Goal: Task Accomplishment & Management: Manage account settings

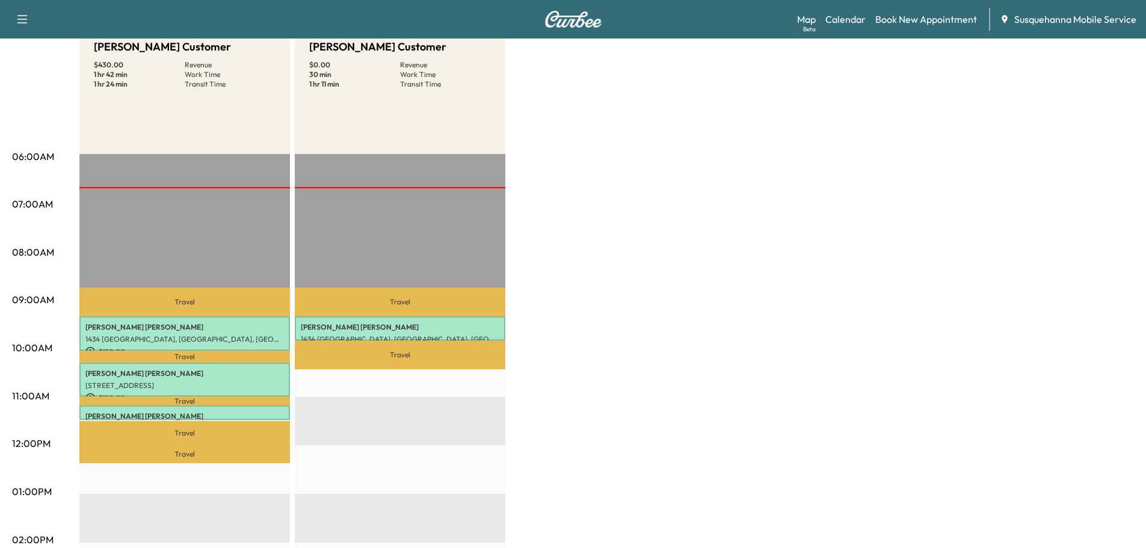
scroll to position [257, 0]
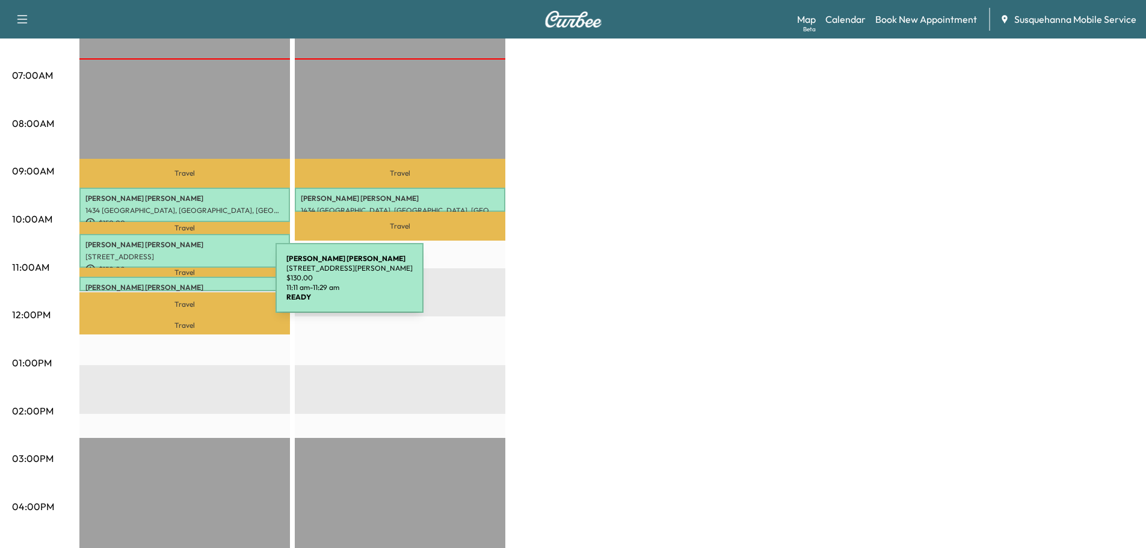
click at [185, 285] on p "STEVEN HESS" at bounding box center [184, 288] width 198 height 10
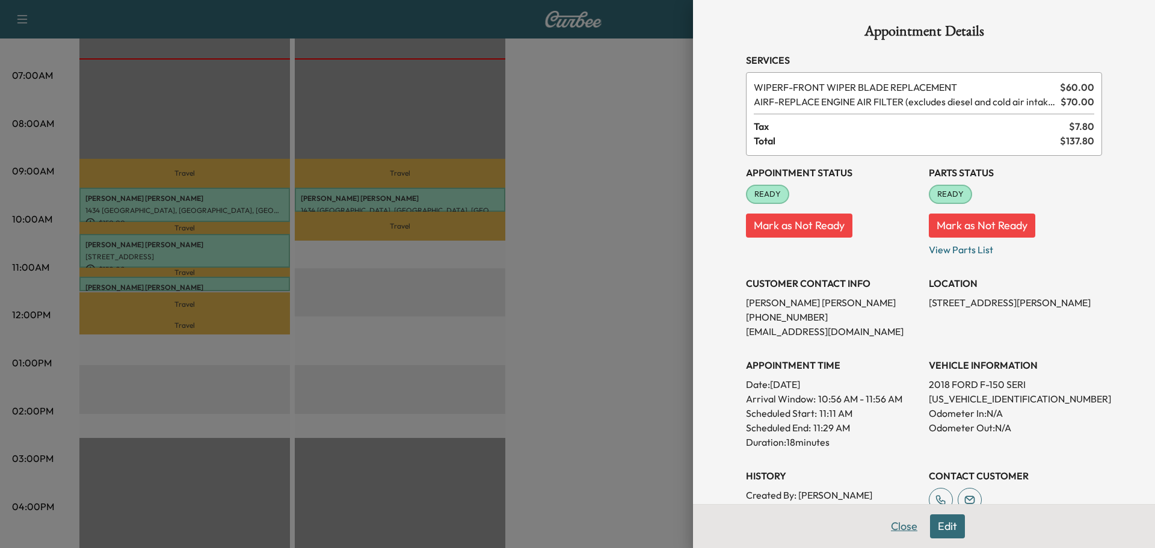
click at [901, 535] on button "Close" at bounding box center [904, 526] width 42 height 24
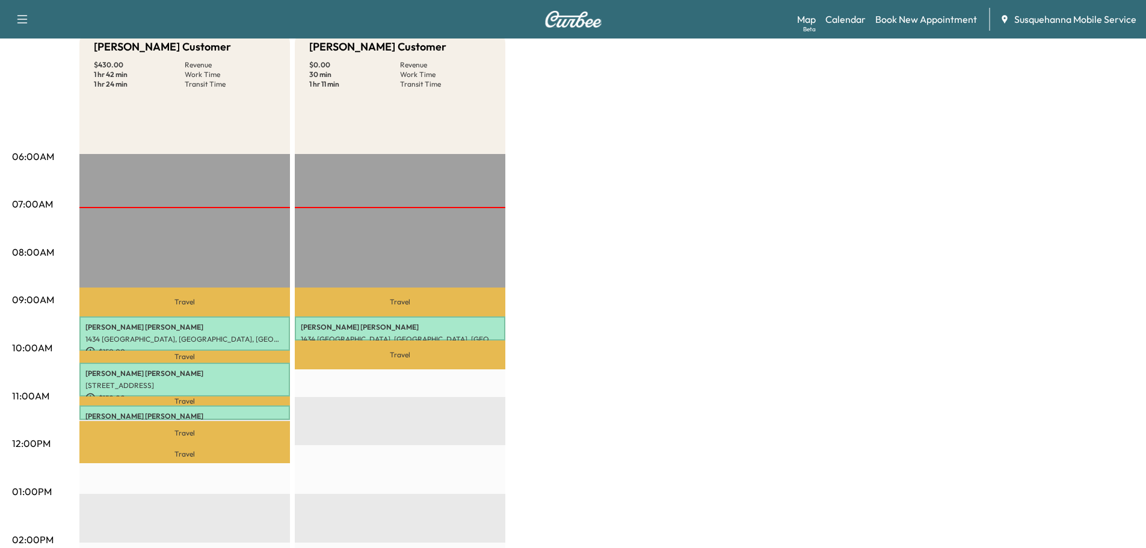
scroll to position [64, 0]
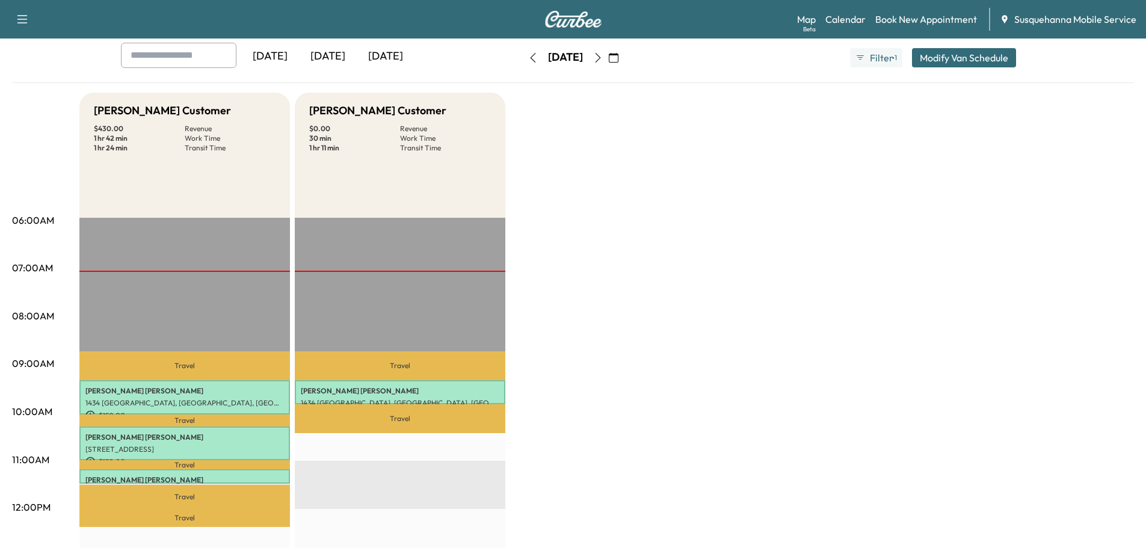
click at [603, 55] on icon "button" at bounding box center [598, 58] width 10 height 10
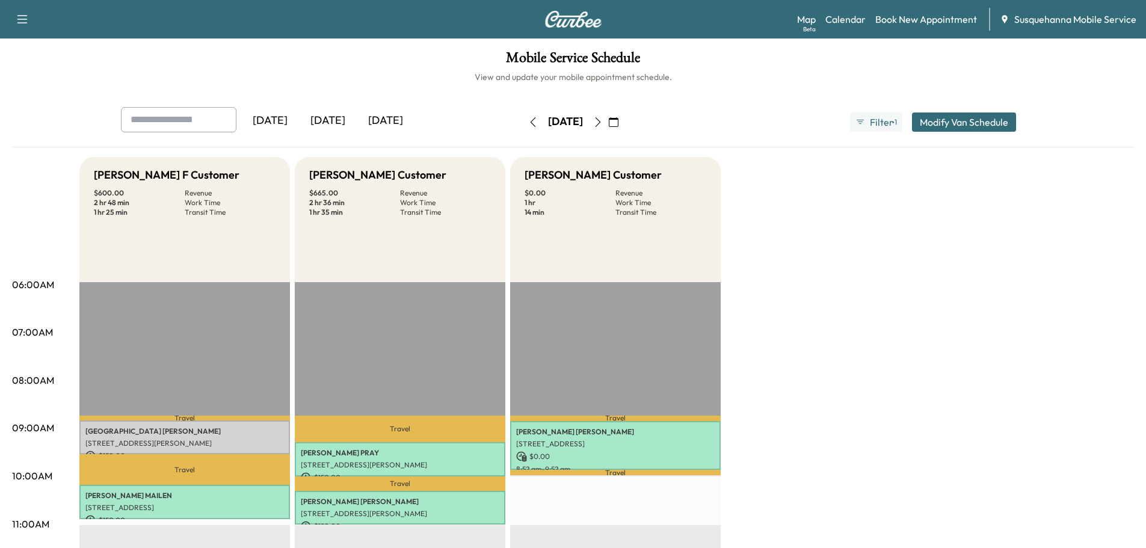
click at [624, 120] on button "button" at bounding box center [613, 121] width 20 height 19
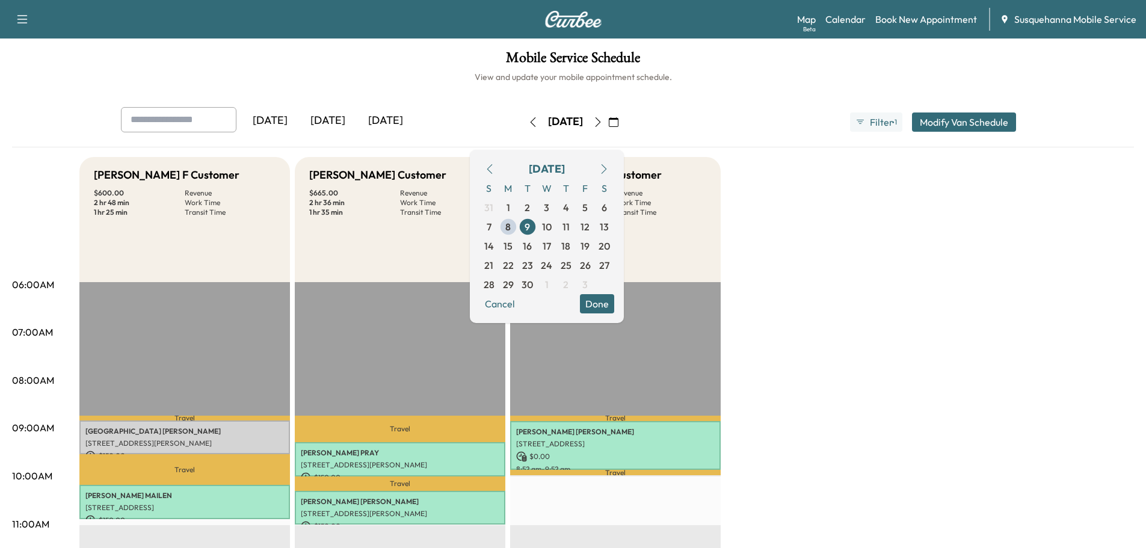
click at [614, 304] on button "Done" at bounding box center [597, 303] width 34 height 19
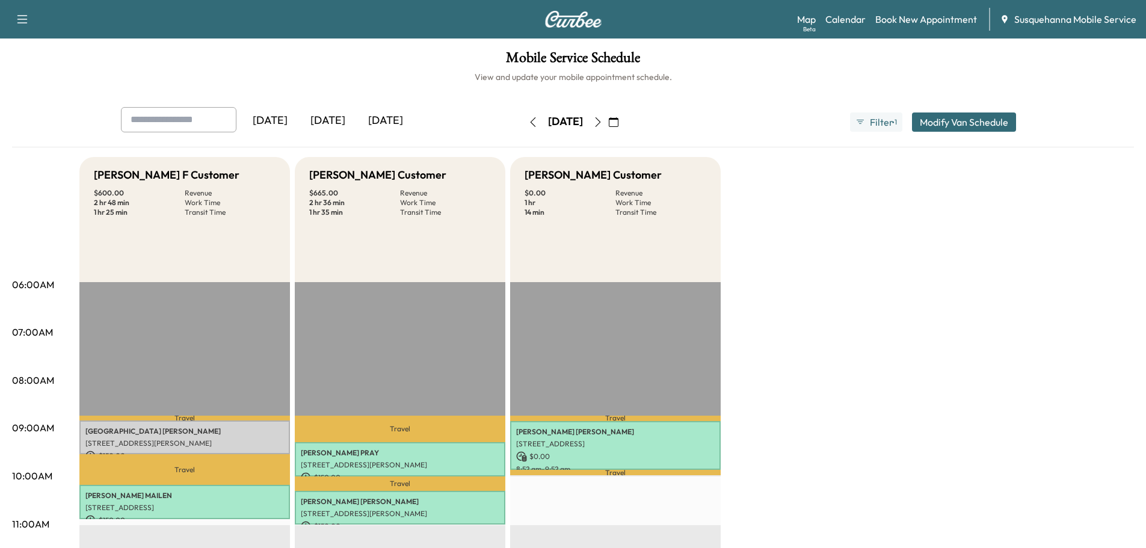
click at [603, 121] on icon "button" at bounding box center [598, 122] width 10 height 10
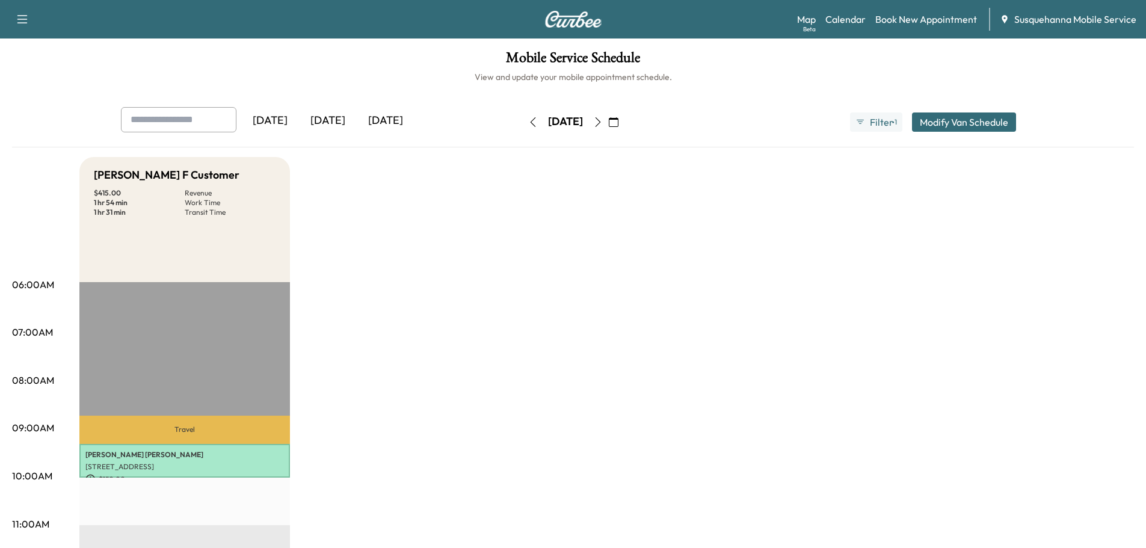
click at [603, 123] on icon "button" at bounding box center [598, 122] width 10 height 10
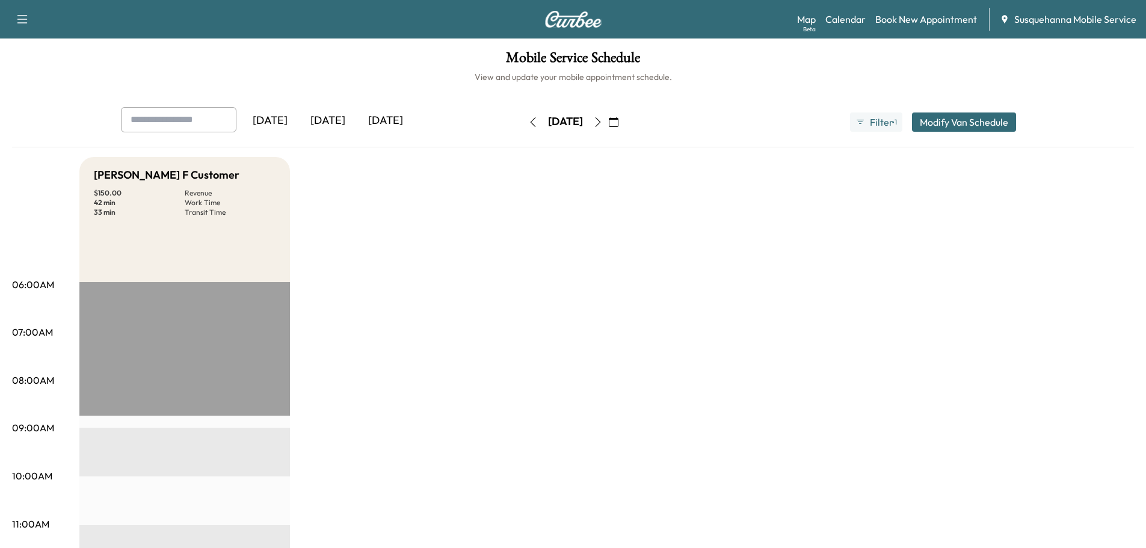
click at [603, 123] on icon "button" at bounding box center [598, 122] width 10 height 10
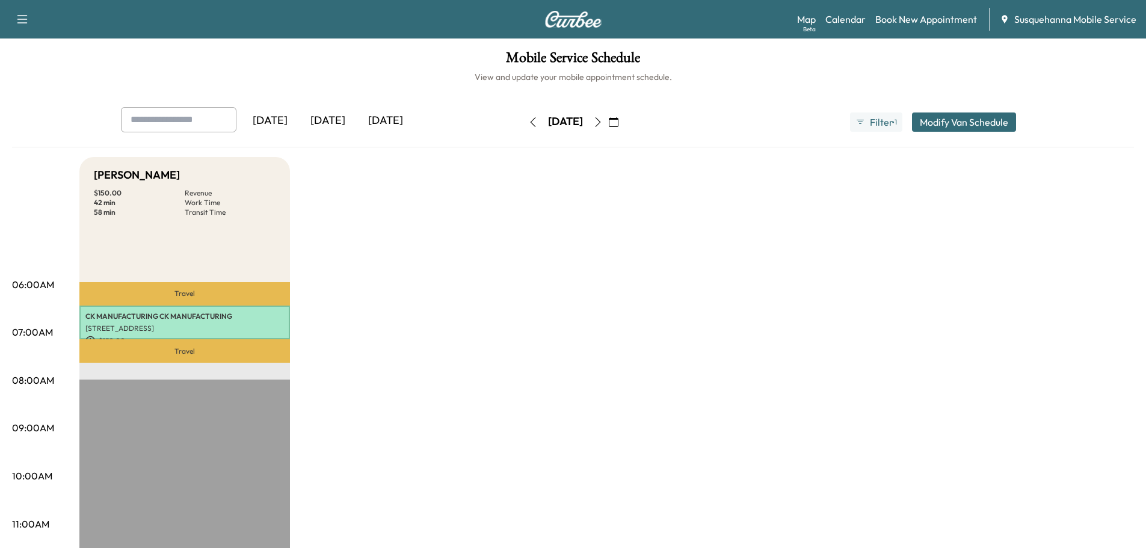
click at [530, 122] on icon "button" at bounding box center [532, 122] width 5 height 10
click at [528, 122] on icon "button" at bounding box center [533, 122] width 10 height 10
click at [523, 122] on div "Friday, September 12" at bounding box center [565, 121] width 85 height 19
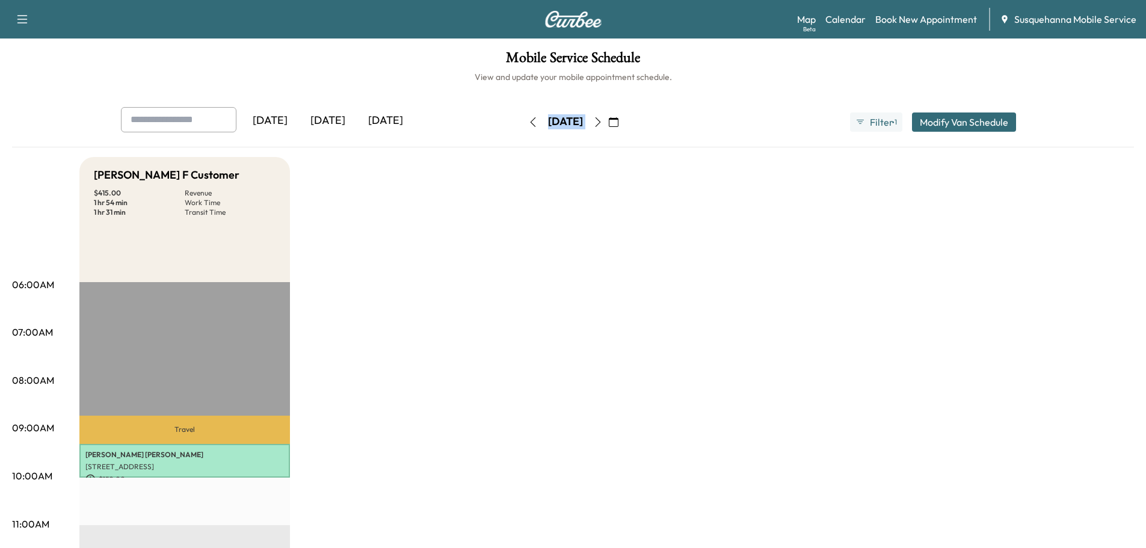
click at [523, 121] on div "Wednesday, September 10" at bounding box center [565, 121] width 85 height 19
click at [528, 120] on icon "button" at bounding box center [533, 122] width 10 height 10
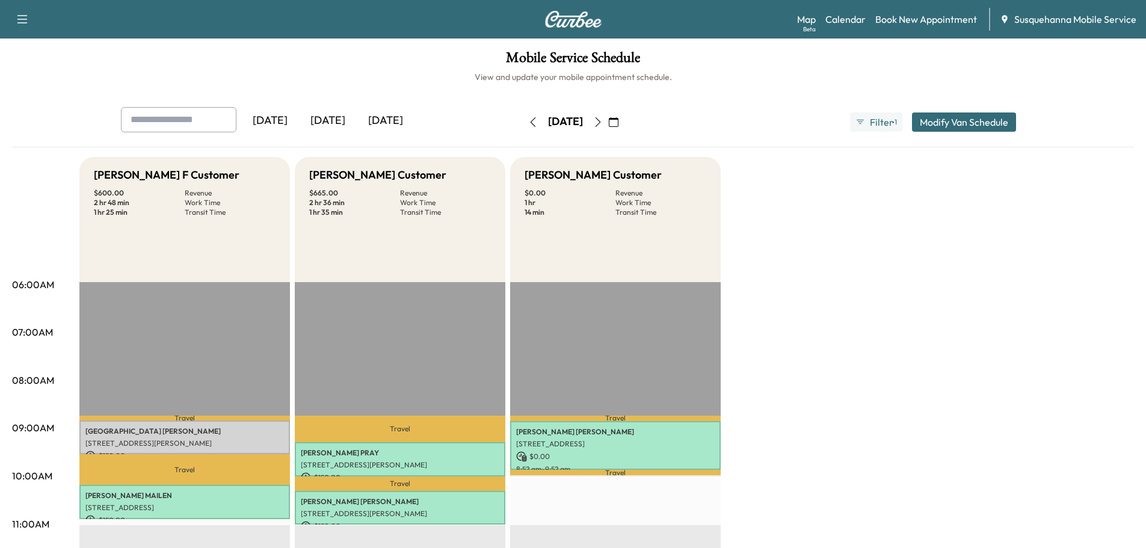
click at [523, 114] on button "button" at bounding box center [533, 121] width 20 height 19
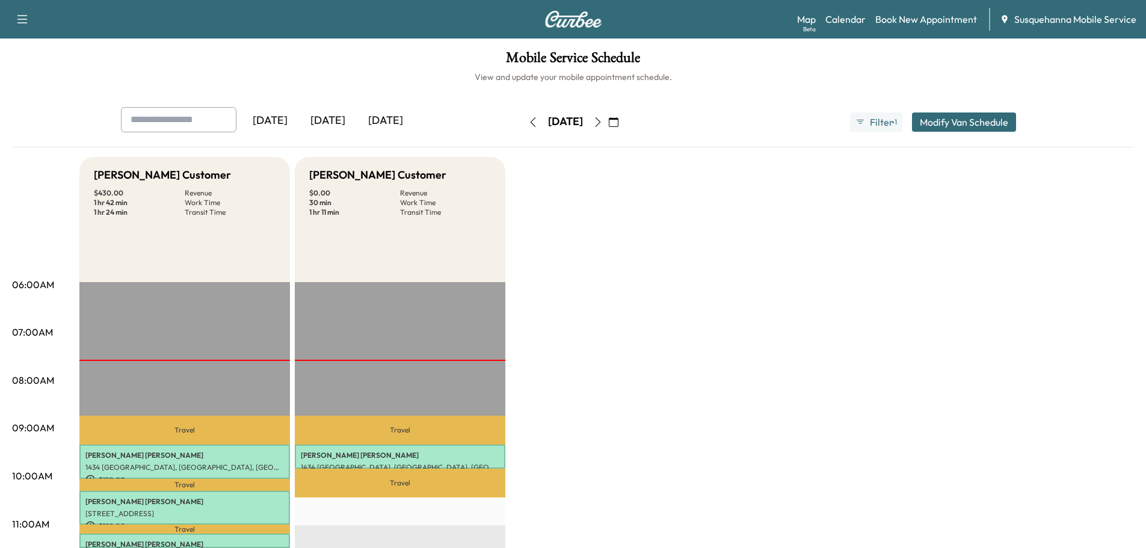
scroll to position [64, 0]
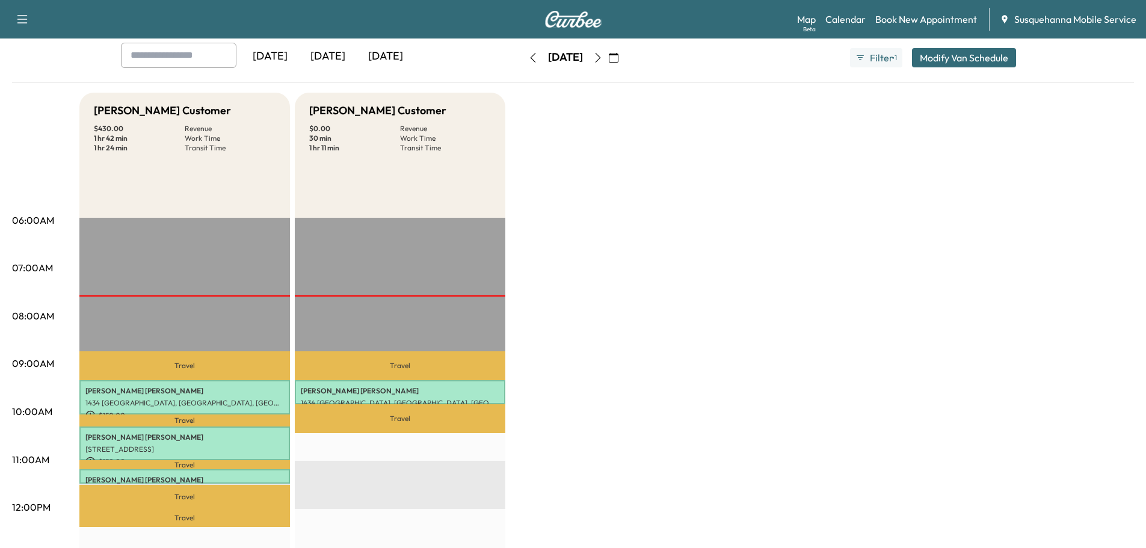
click at [603, 57] on icon "button" at bounding box center [598, 58] width 10 height 10
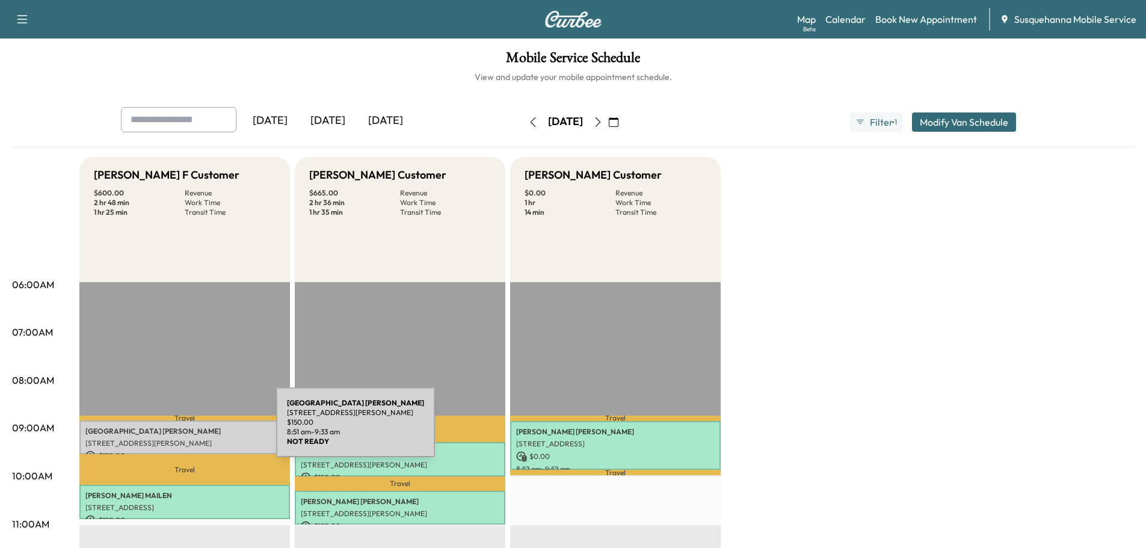
click at [186, 429] on p "SYDNEY WICHNER" at bounding box center [184, 431] width 198 height 10
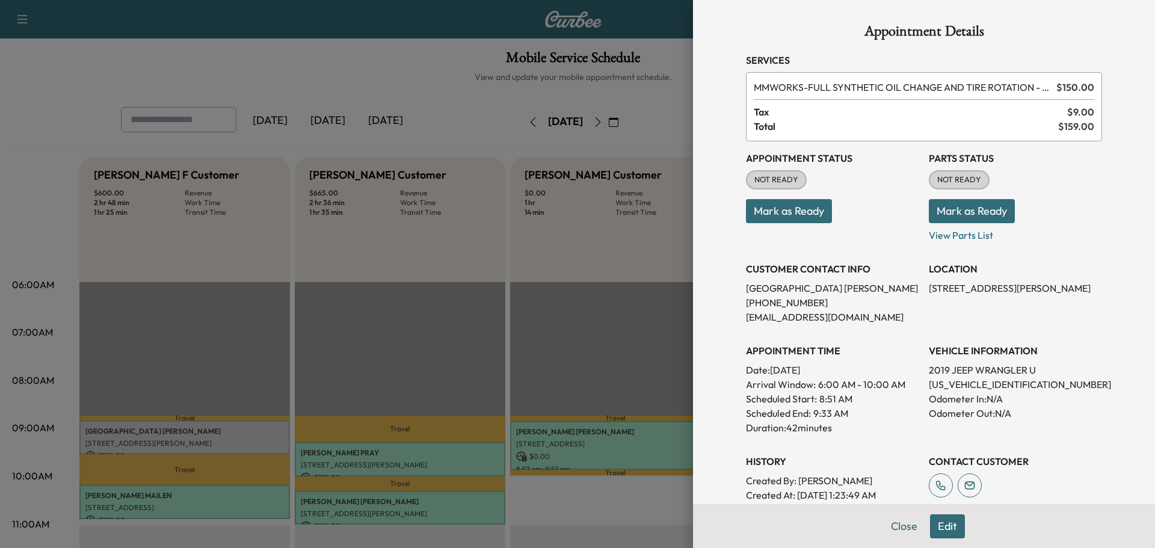
click at [958, 387] on p "1C4HJXEN1KW515165" at bounding box center [1015, 384] width 173 height 14
copy p "1C4HJXEN1KW515165"
drag, startPoint x: 920, startPoint y: 285, endPoint x: 946, endPoint y: 296, distance: 27.7
click at [947, 295] on p "237B FRIENDSHIP AVE, HELLAM, PA, USA" at bounding box center [1015, 288] width 173 height 14
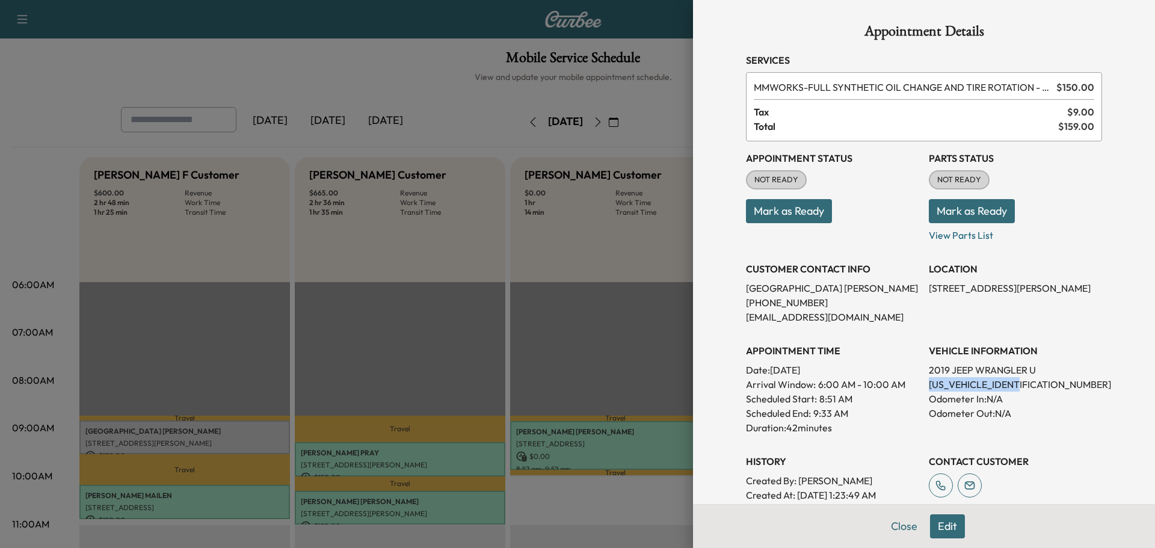
copy p "237B FRIENDSHIP AVE, HELLAM, PA, USA"
click at [897, 529] on button "Close" at bounding box center [904, 526] width 42 height 24
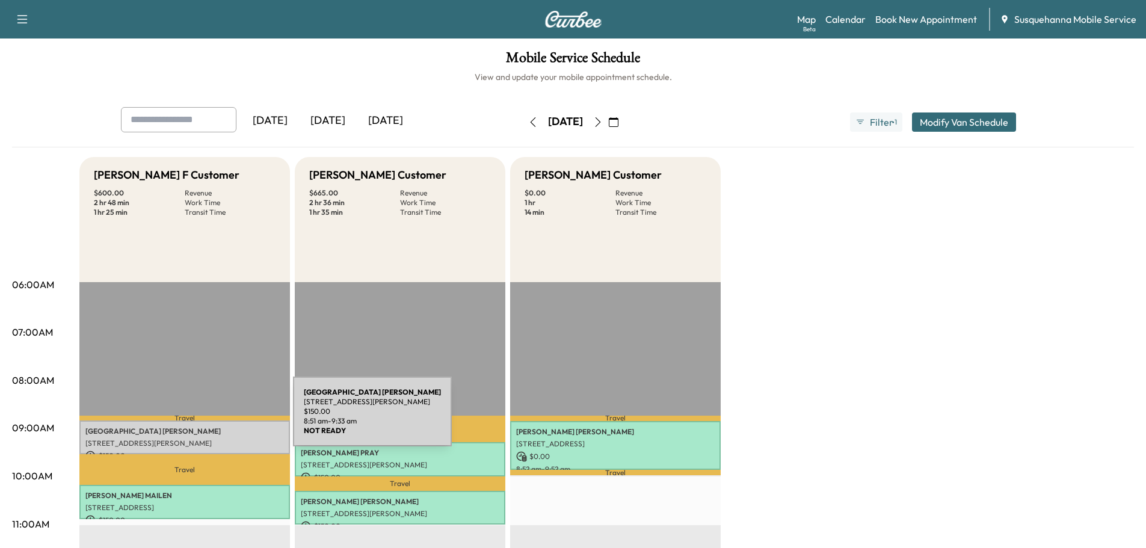
click at [203, 426] on p "SYDNEY WICHNER" at bounding box center [184, 431] width 198 height 10
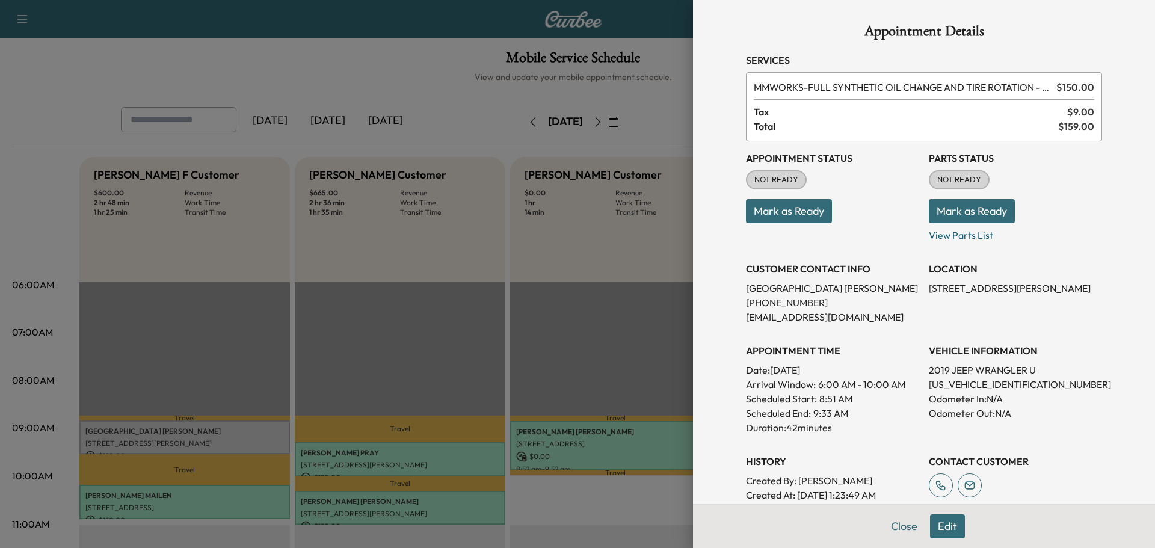
drag, startPoint x: 956, startPoint y: 211, endPoint x: 824, endPoint y: 218, distance: 131.9
click at [955, 211] on button "Mark as Ready" at bounding box center [972, 211] width 86 height 24
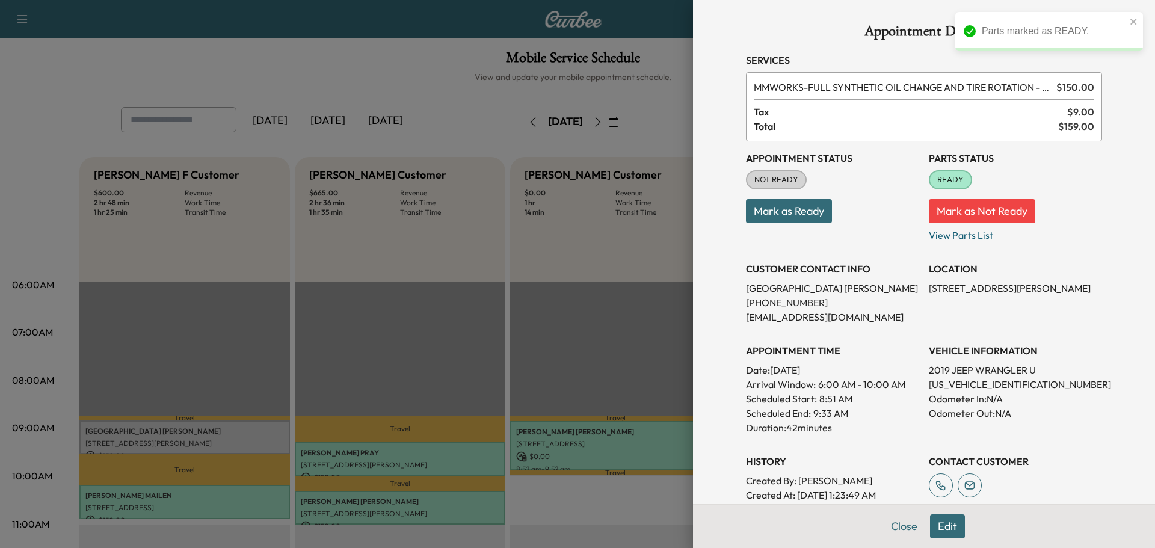
click at [766, 212] on button "Mark as Ready" at bounding box center [789, 211] width 86 height 24
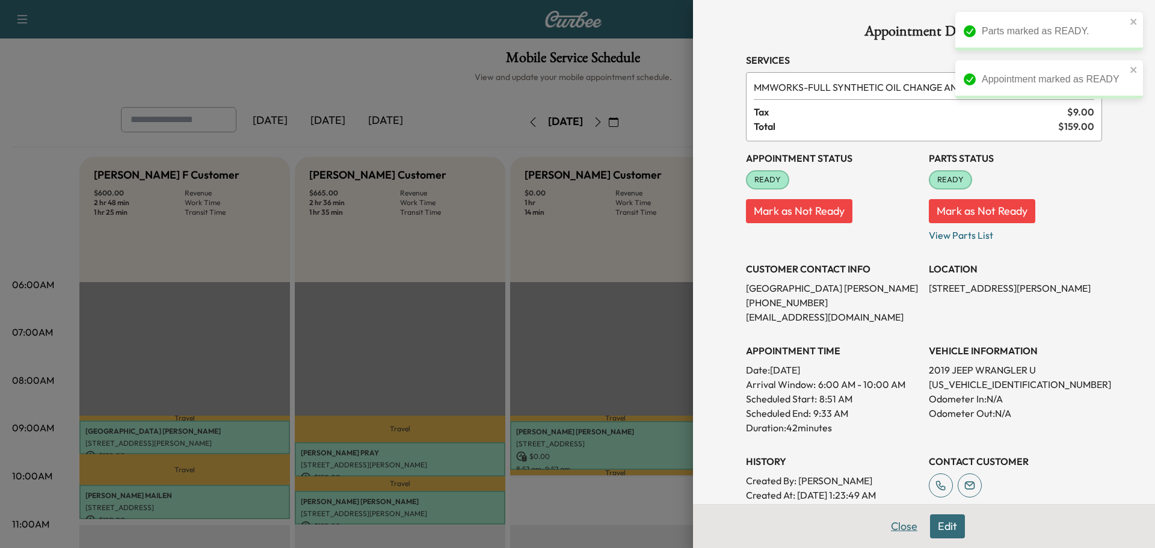
click at [895, 525] on button "Close" at bounding box center [904, 526] width 42 height 24
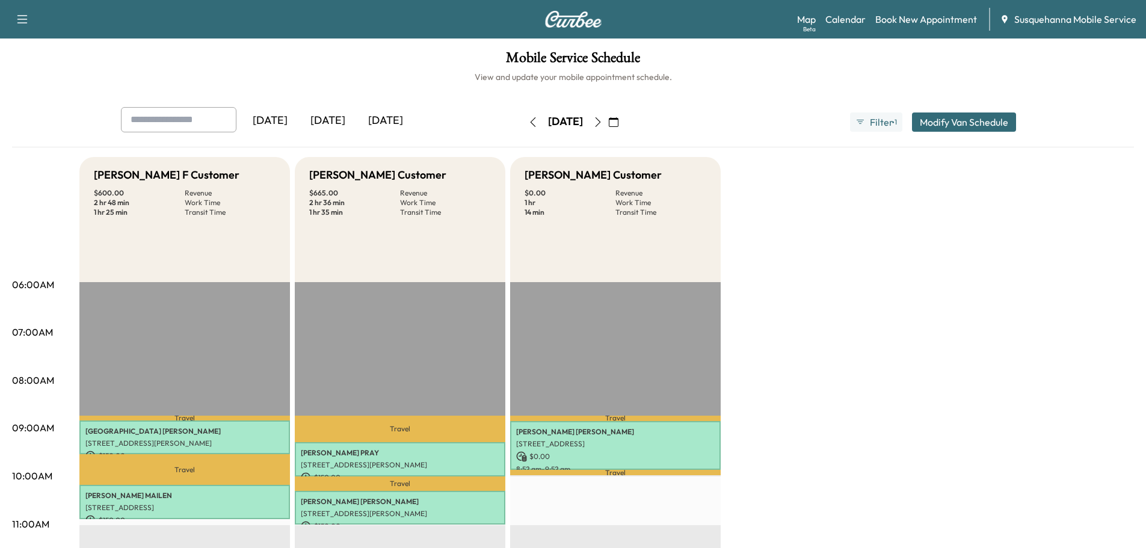
click at [528, 124] on icon "button" at bounding box center [533, 122] width 10 height 10
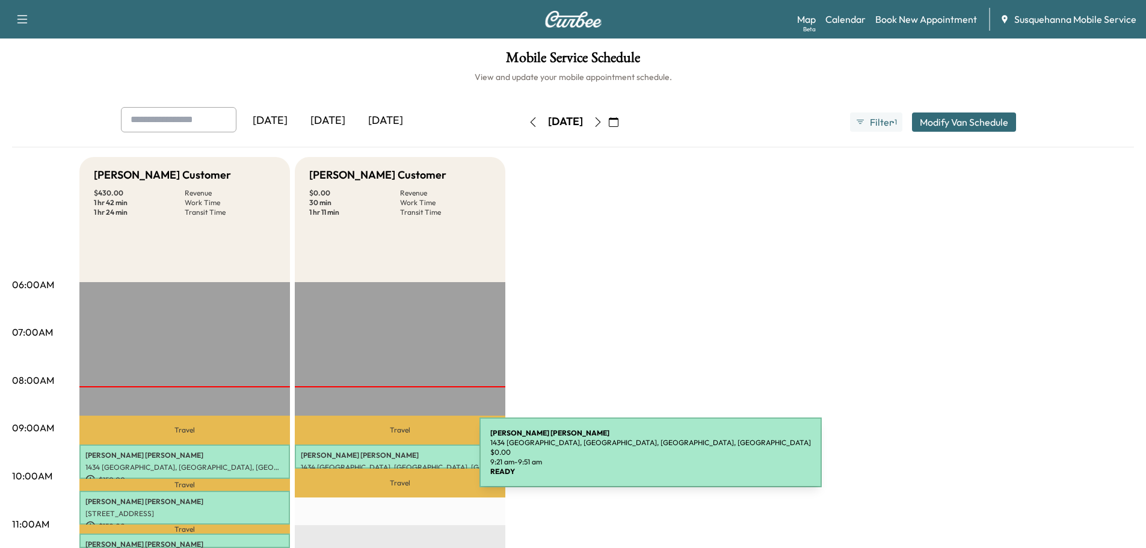
click at [389, 460] on div "RICHARD RHOADS 1434 VILLAGE RD, STRASBURG, PA, USA $ 0.00 9:21 am - 9:51 am" at bounding box center [400, 457] width 211 height 24
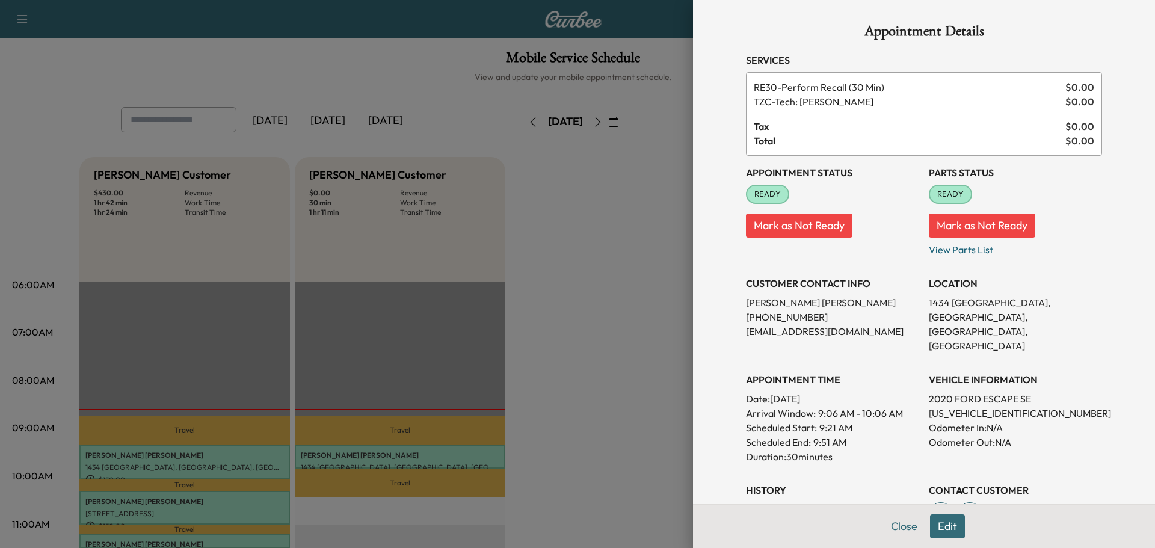
click at [899, 525] on button "Close" at bounding box center [904, 526] width 42 height 24
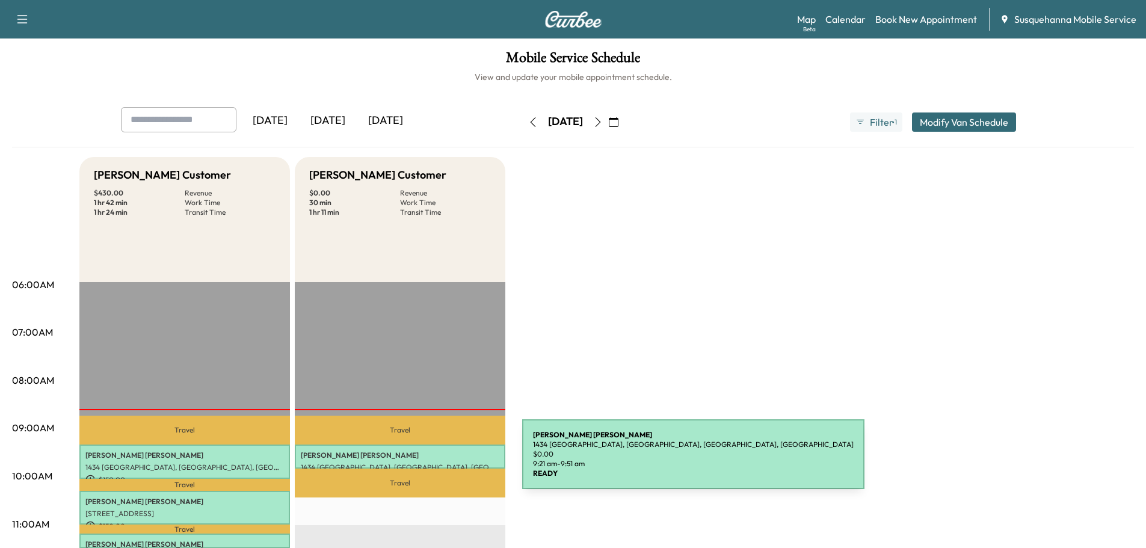
click at [432, 463] on p "1434 [GEOGRAPHIC_DATA], [GEOGRAPHIC_DATA], [GEOGRAPHIC_DATA], [GEOGRAPHIC_DATA]" at bounding box center [400, 468] width 198 height 10
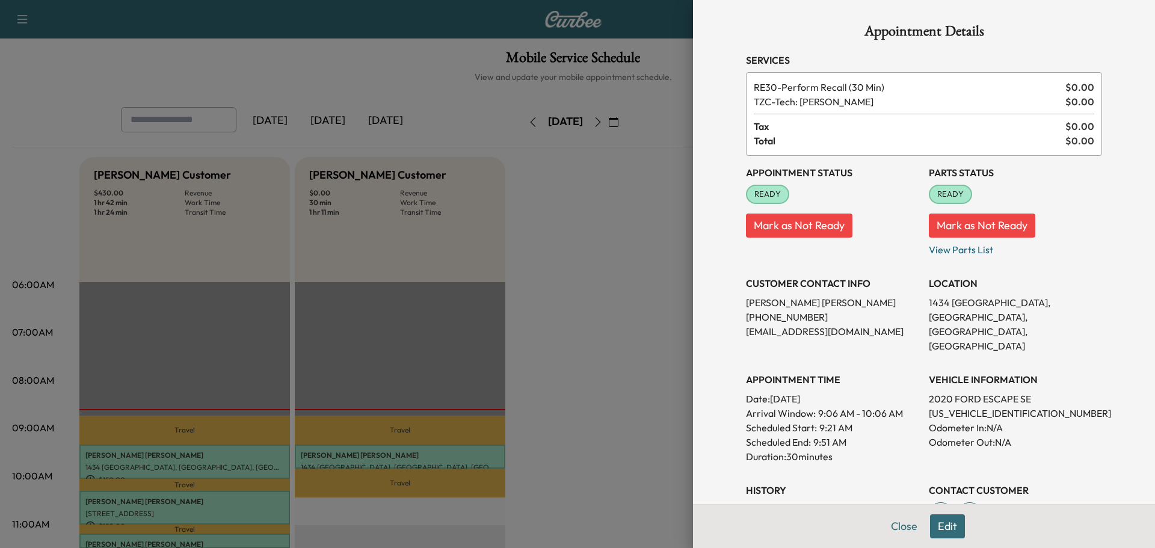
click at [954, 531] on button "Edit" at bounding box center [947, 526] width 35 height 24
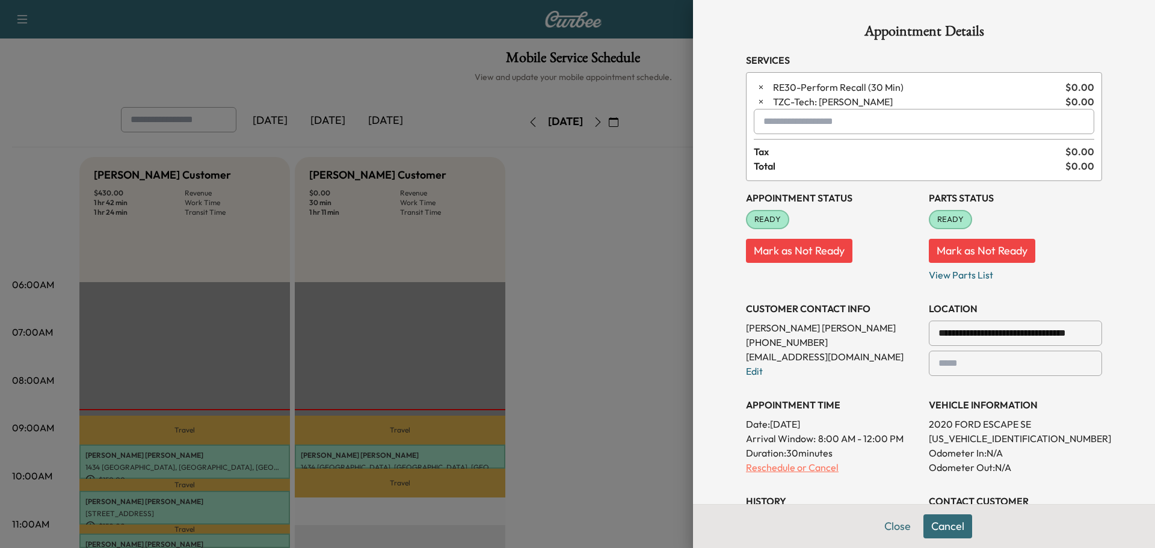
click at [802, 469] on p "Reschedule or Cancel" at bounding box center [832, 467] width 173 height 14
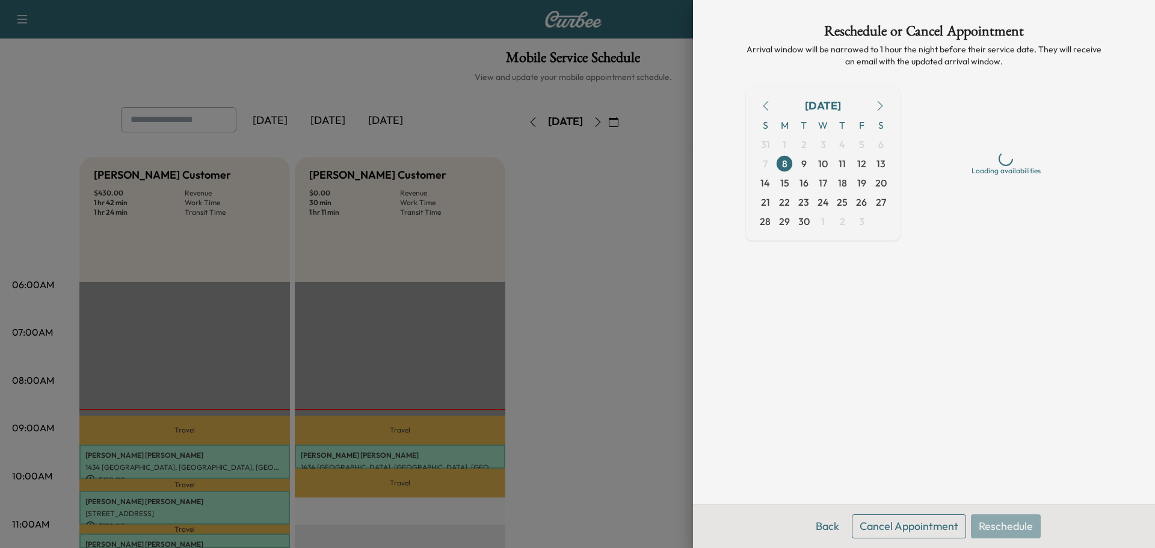
click at [922, 530] on button "Cancel Appointment" at bounding box center [909, 526] width 114 height 24
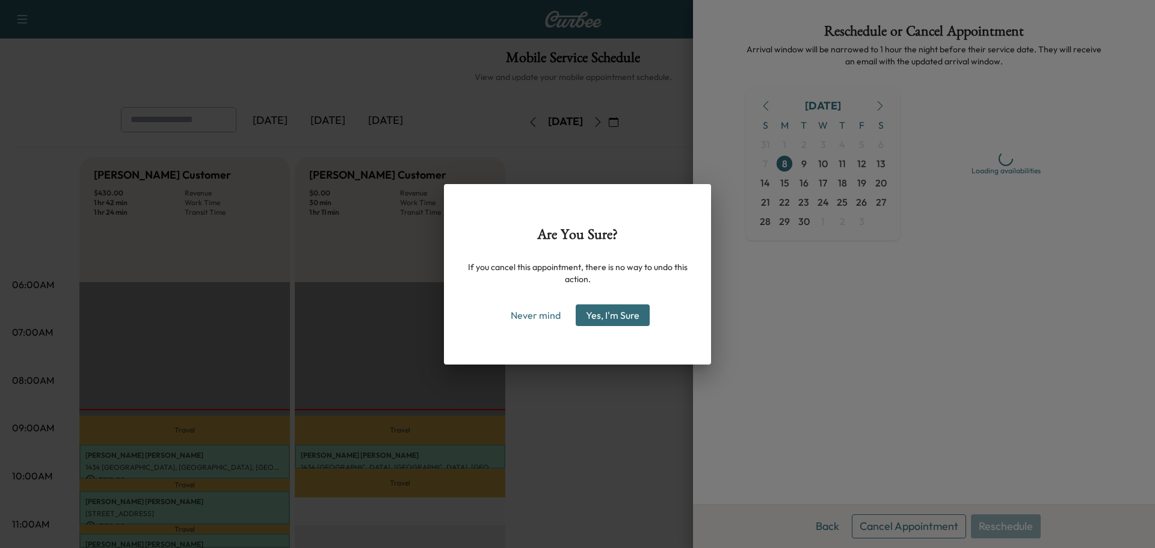
click at [621, 324] on button "Yes, I'm Sure" at bounding box center [613, 315] width 74 height 22
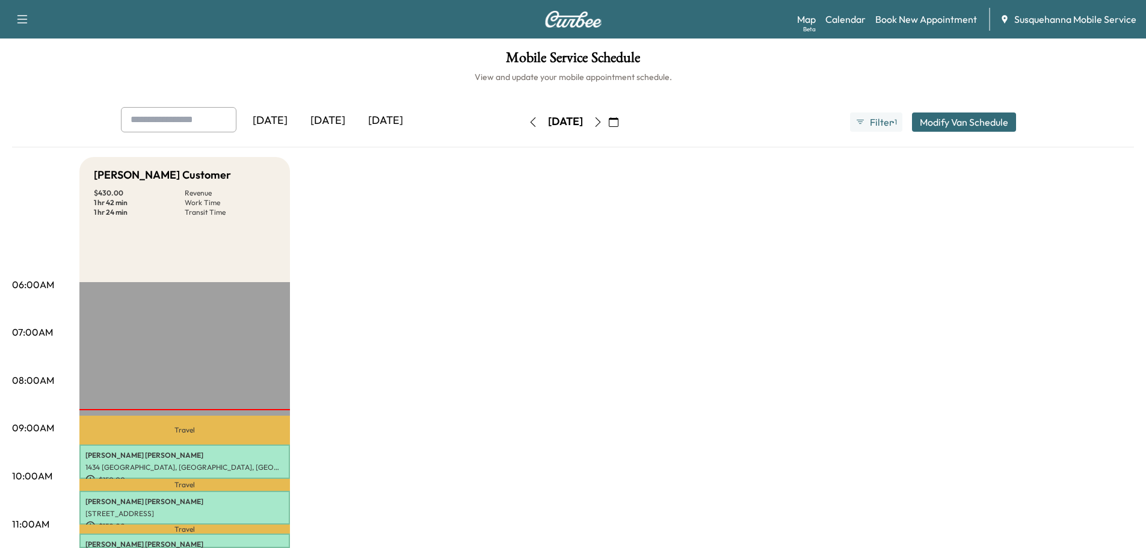
click at [603, 120] on icon "button" at bounding box center [598, 122] width 10 height 10
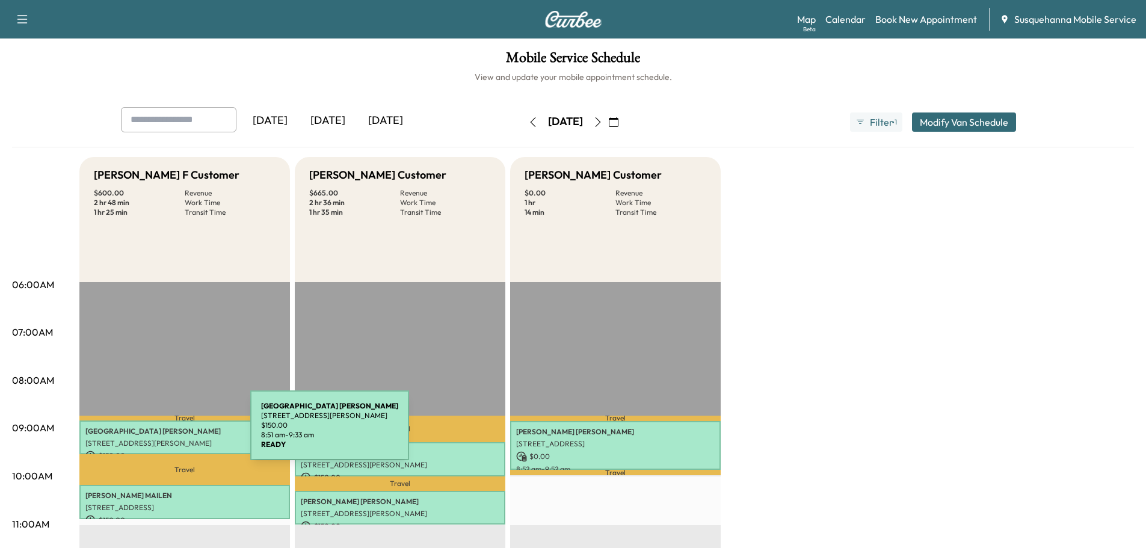
click at [161, 429] on p "SYDNEY WICHNER" at bounding box center [184, 431] width 198 height 10
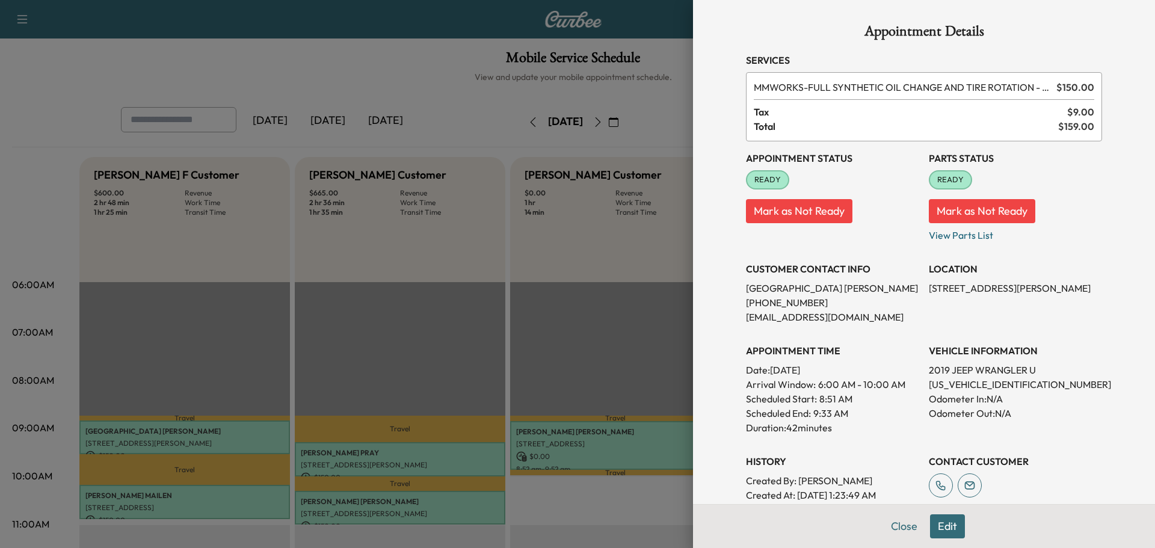
scroll to position [147, 0]
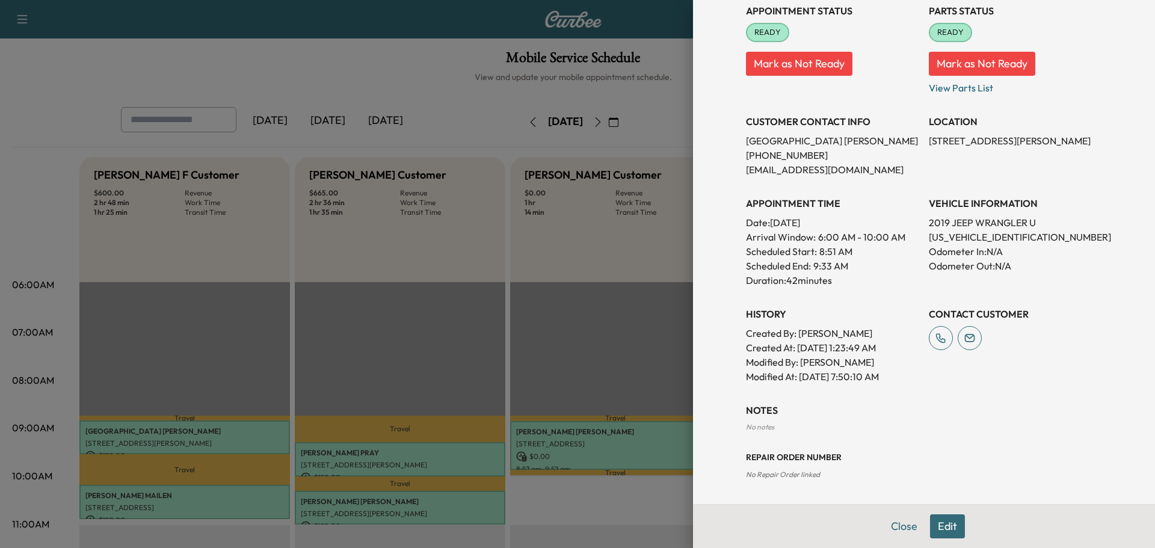
click at [941, 527] on button "Edit" at bounding box center [947, 526] width 35 height 24
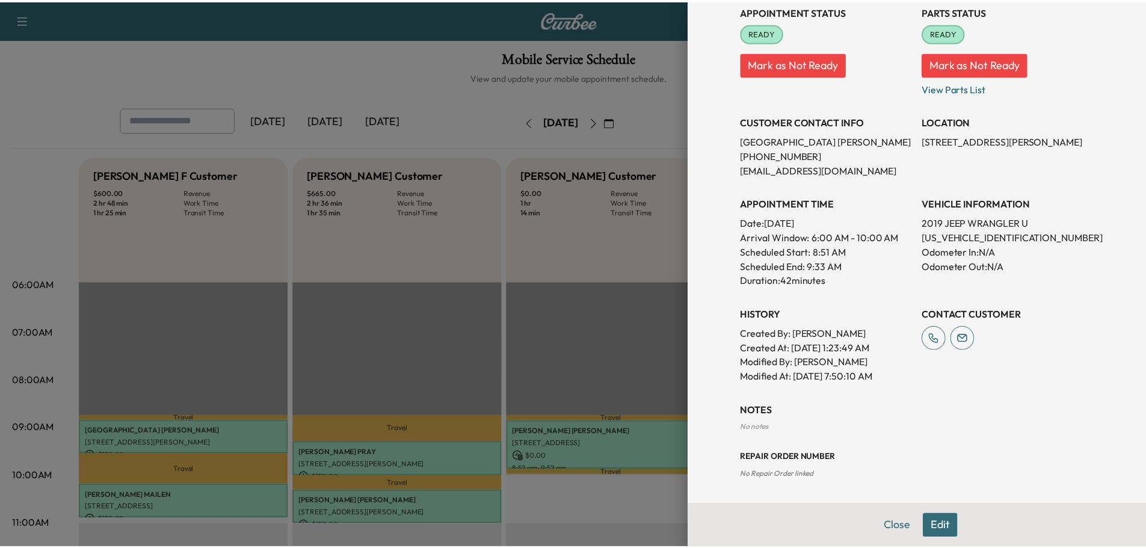
scroll to position [173, 0]
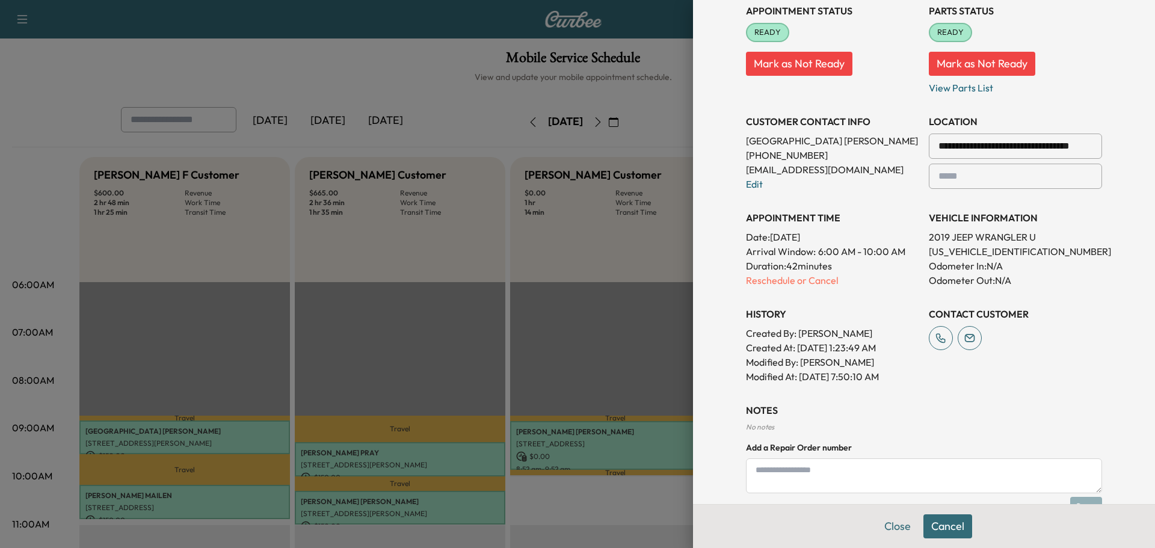
click at [811, 482] on textarea at bounding box center [924, 475] width 356 height 35
click at [754, 417] on div "NOTES No notes Add a Repair Order number Save Add an Appointment Note Save" at bounding box center [924, 482] width 356 height 159
click at [939, 404] on h3 "NOTES" at bounding box center [924, 410] width 356 height 14
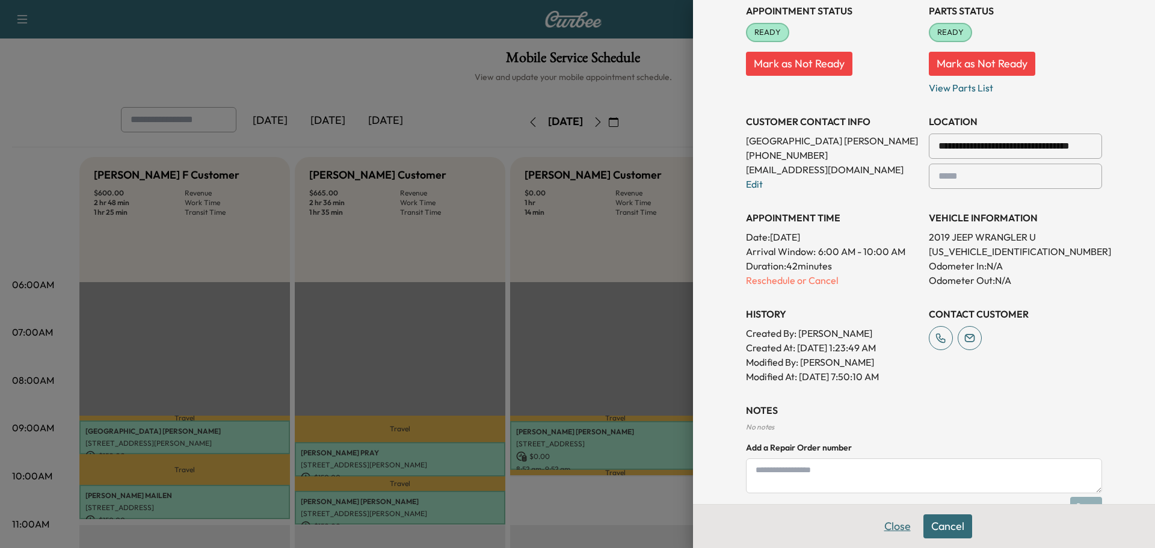
click at [881, 525] on button "Close" at bounding box center [897, 526] width 42 height 24
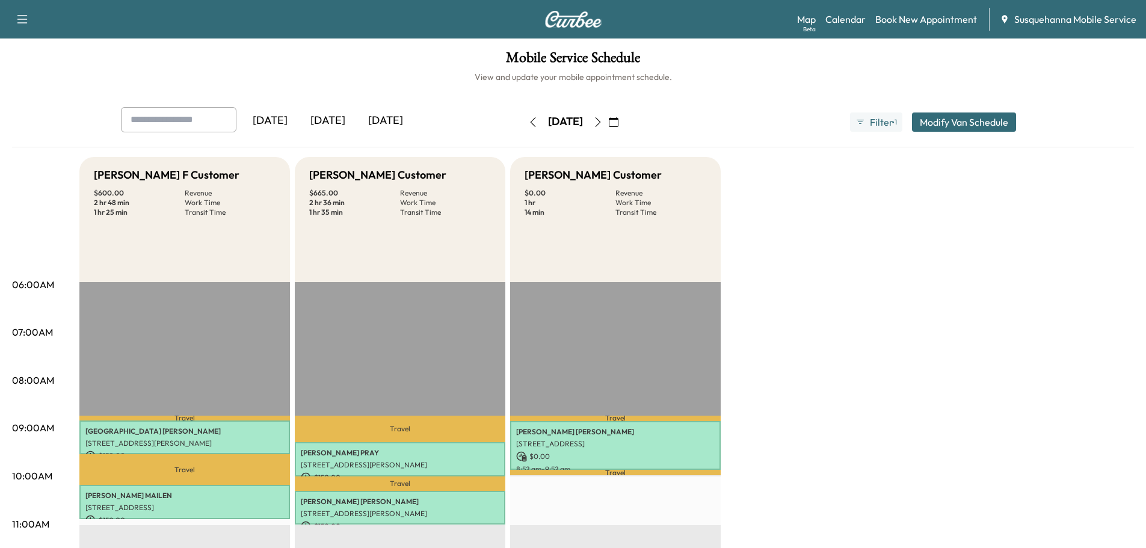
click at [523, 122] on button "button" at bounding box center [533, 121] width 20 height 19
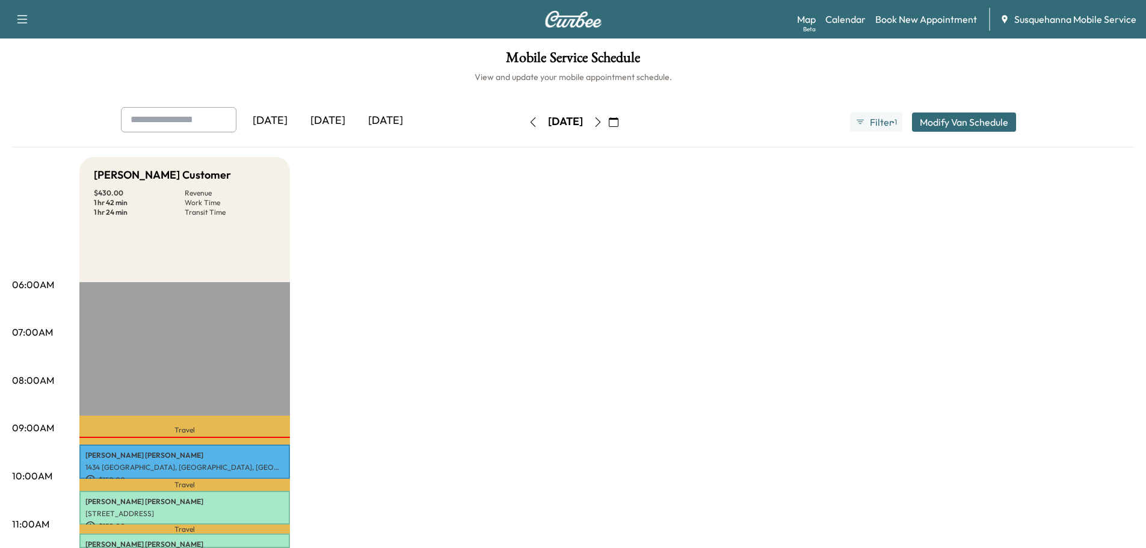
click at [797, 19] on div "Support Log Out Map Beta Calendar Book New Appointment Susquehanna Mobile Servi…" at bounding box center [573, 19] width 1146 height 38
click at [804, 20] on link "Map Beta" at bounding box center [806, 19] width 19 height 14
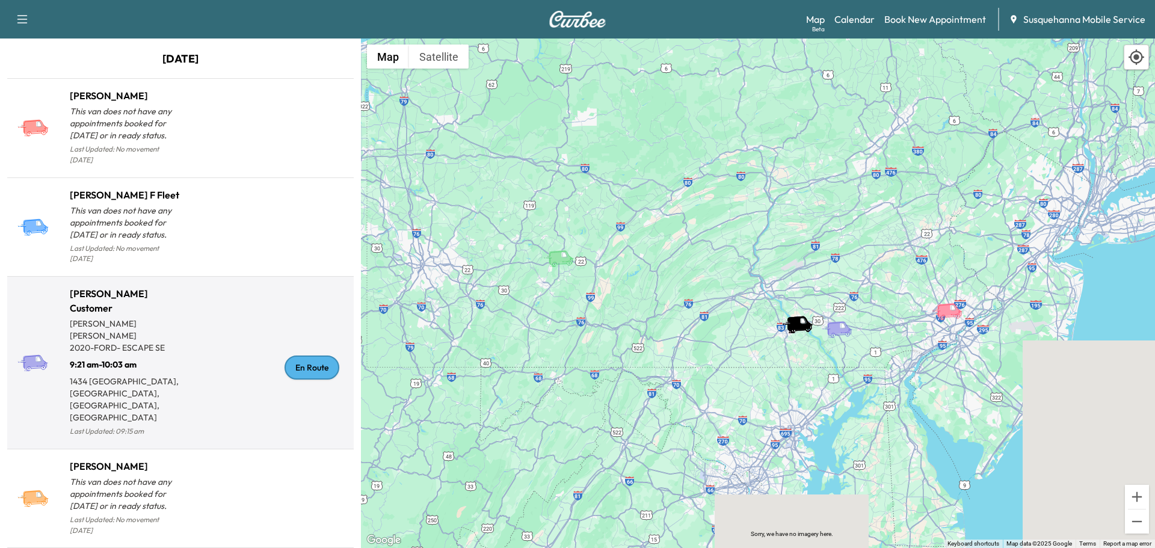
click at [304, 355] on div "En Route" at bounding box center [312, 367] width 55 height 24
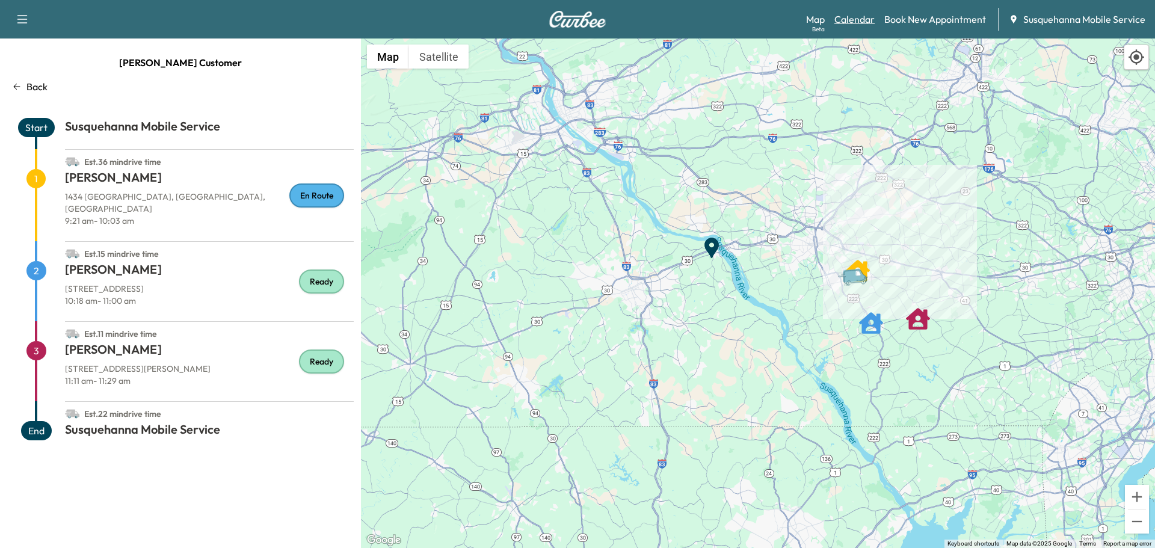
click at [861, 15] on link "Calendar" at bounding box center [854, 19] width 40 height 14
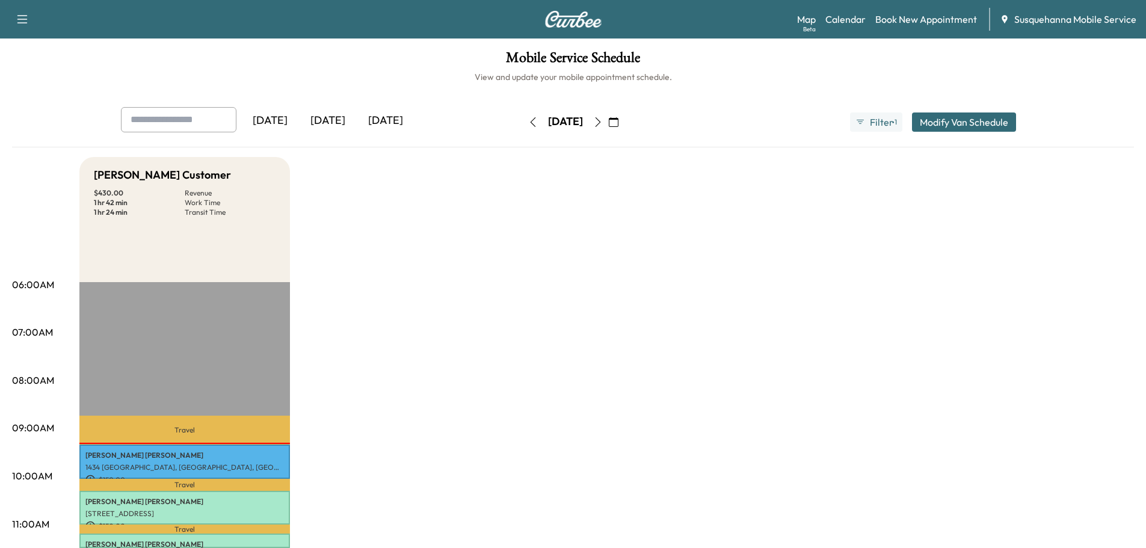
click at [618, 117] on icon "button" at bounding box center [614, 122] width 10 height 10
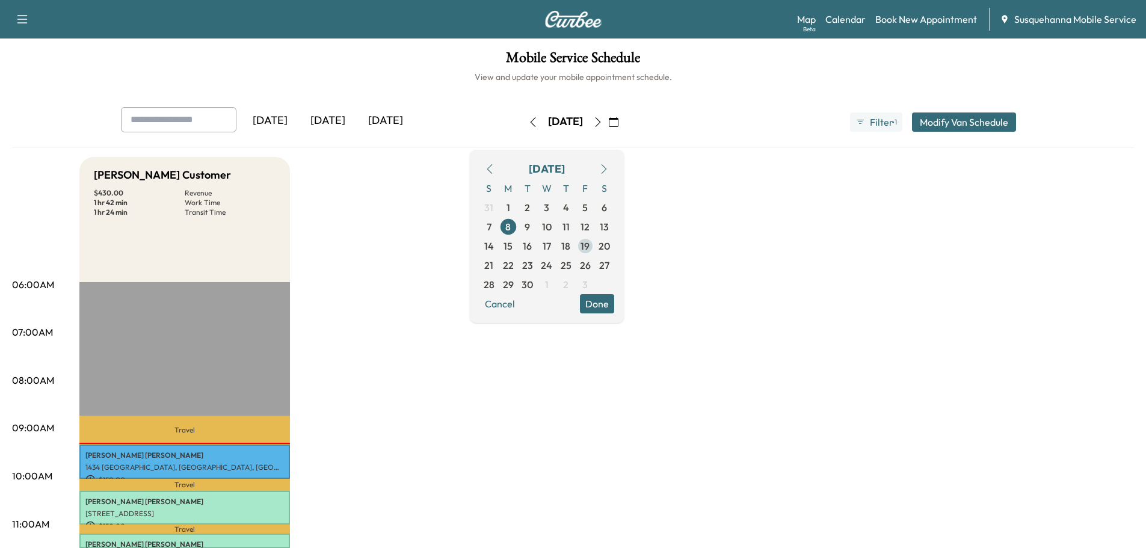
click at [595, 250] on span "19" at bounding box center [585, 245] width 19 height 19
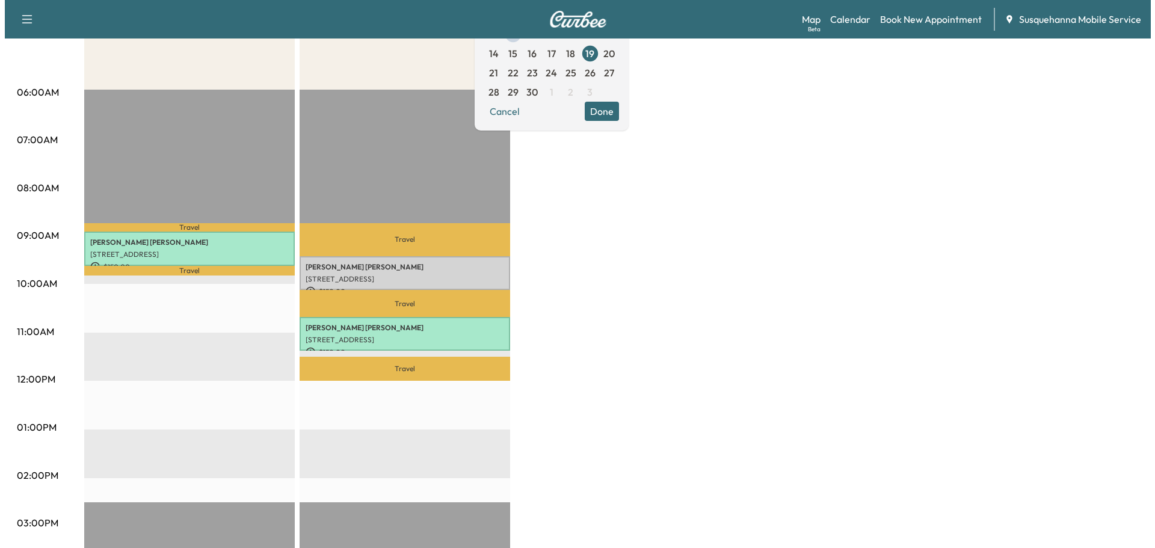
scroll to position [64, 0]
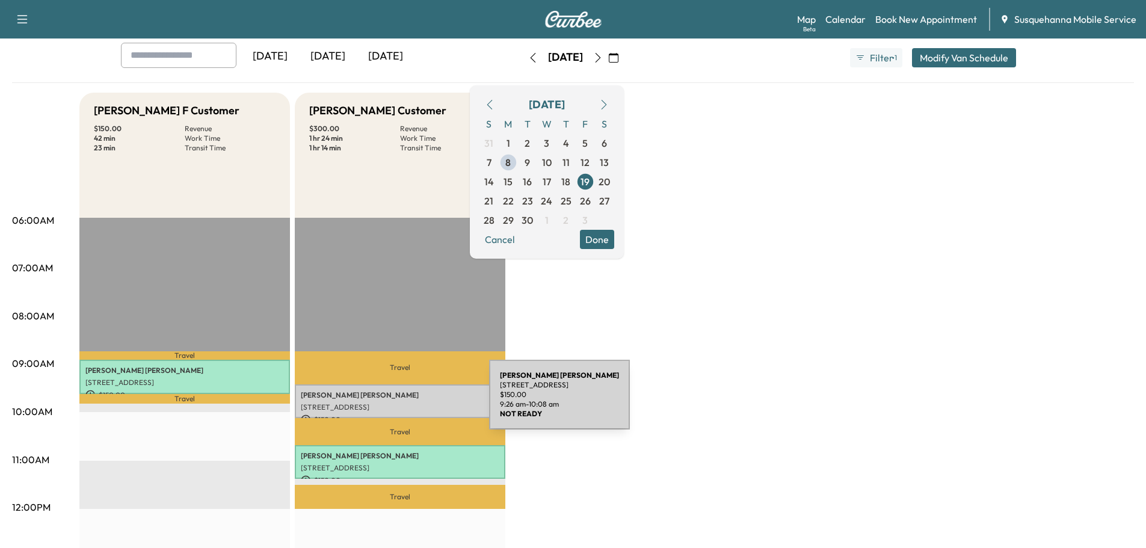
click at [399, 402] on p "132 HOLLOW RD, NEW PROVIDENCE, PA, USA" at bounding box center [400, 407] width 198 height 10
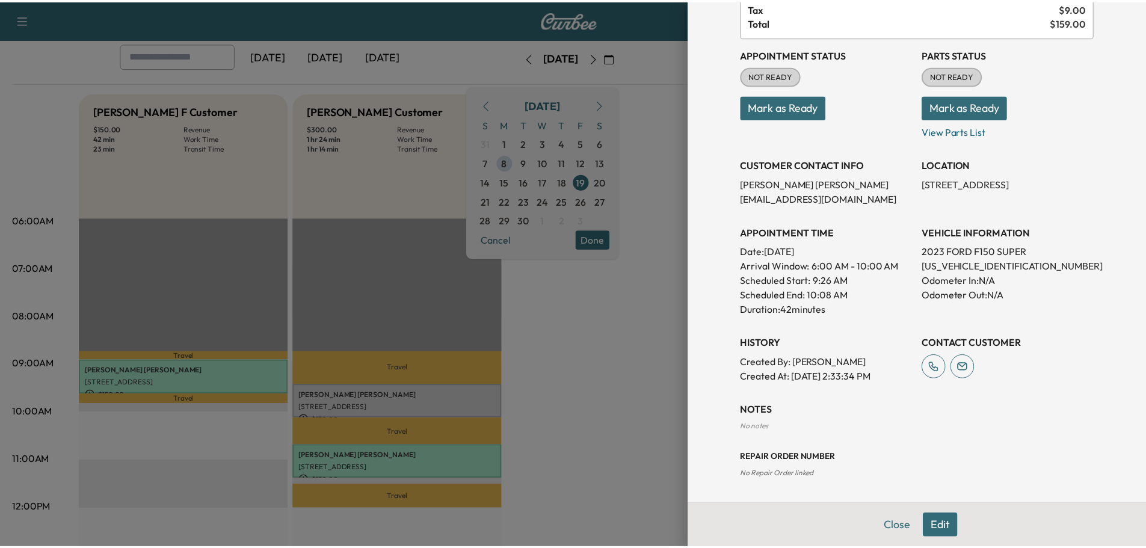
scroll to position [0, 0]
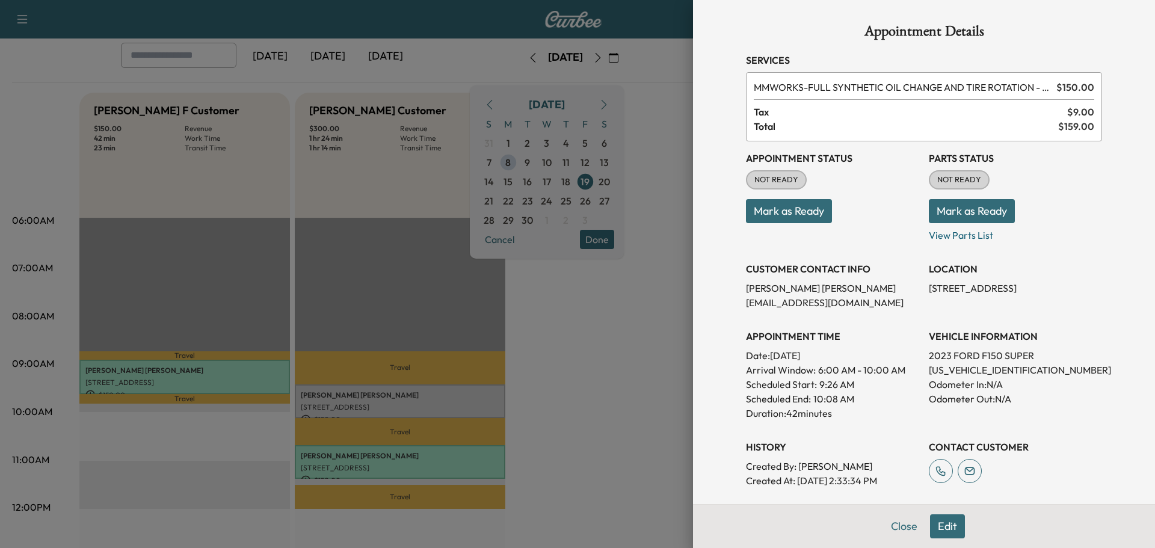
click at [949, 368] on p "1FTEW1EP0PKF87606" at bounding box center [1015, 370] width 173 height 14
copy p "1FTEW1EP0PKF87606"
click at [897, 529] on button "Close" at bounding box center [904, 526] width 42 height 24
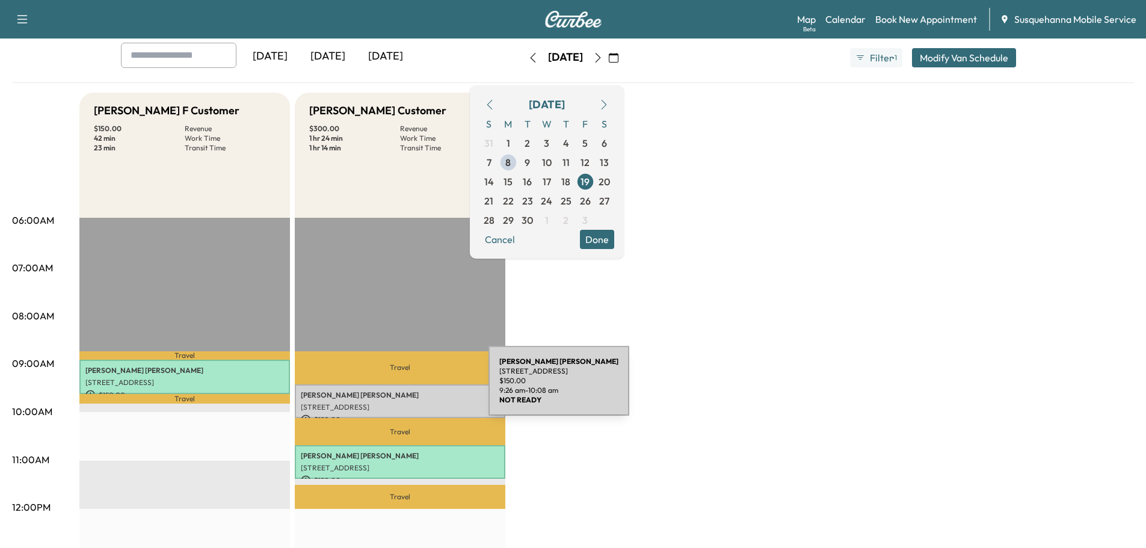
click at [398, 390] on p "MICHAEL WARFEL" at bounding box center [400, 395] width 198 height 10
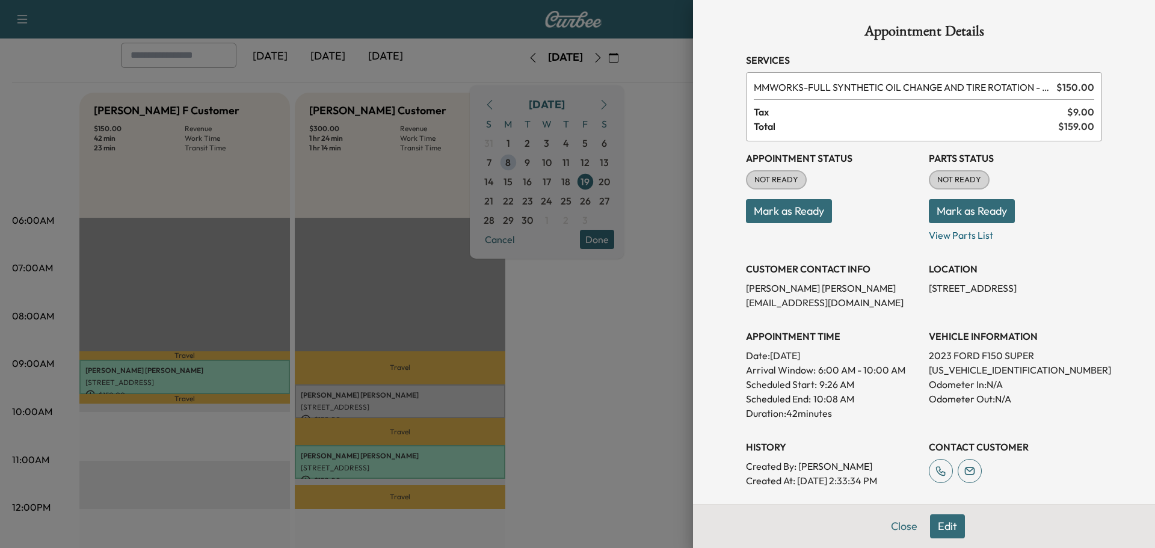
click at [953, 212] on button "Mark as Ready" at bounding box center [972, 211] width 86 height 24
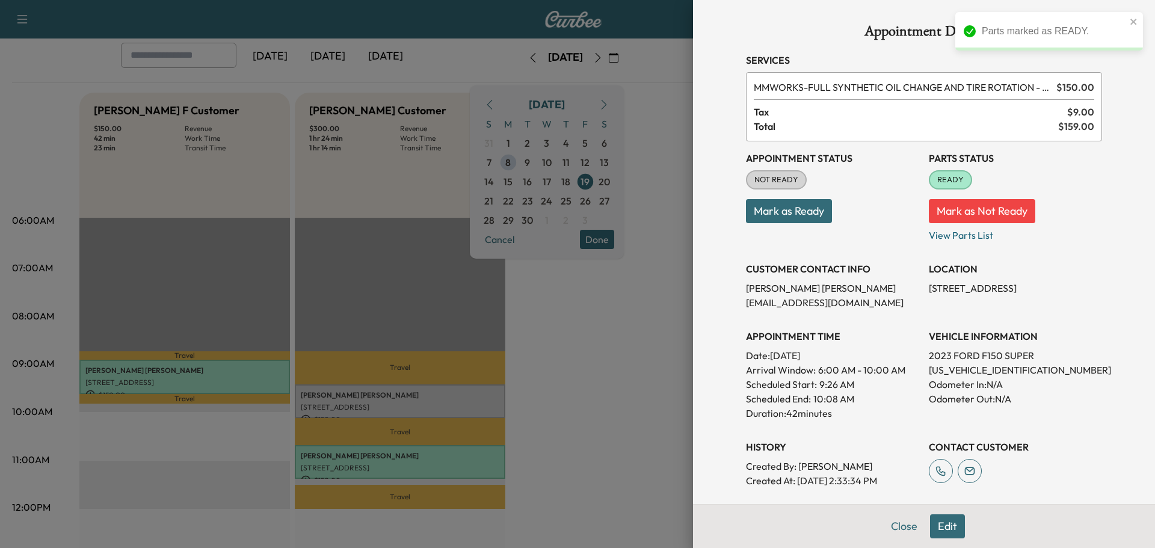
click at [777, 215] on button "Mark as Ready" at bounding box center [789, 211] width 86 height 24
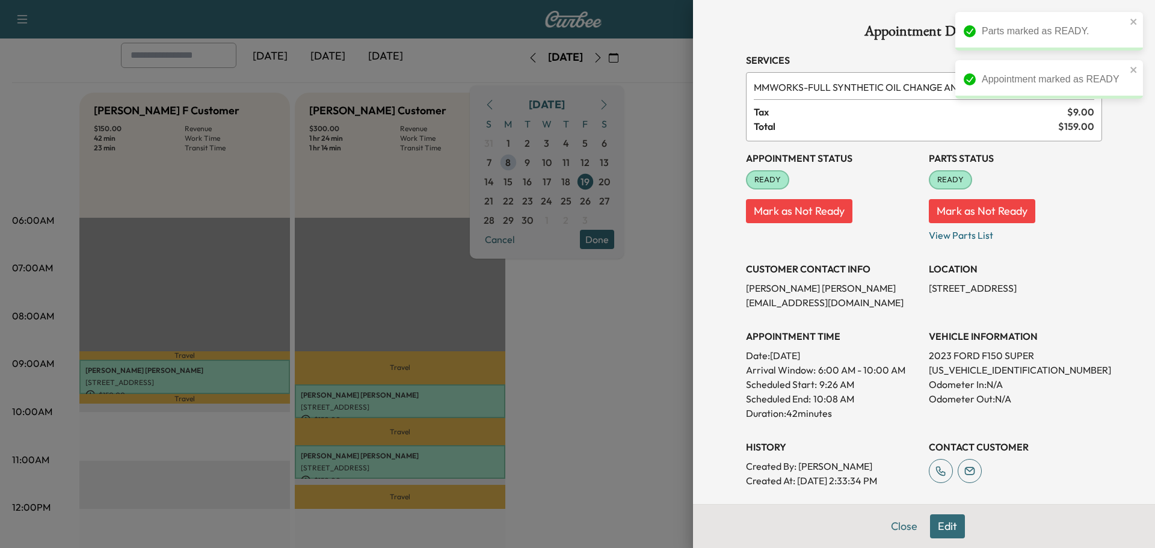
click at [885, 474] on p "Created At : 09/06/2025 2:33:34 PM" at bounding box center [832, 480] width 173 height 14
click at [903, 532] on button "Close" at bounding box center [904, 526] width 42 height 24
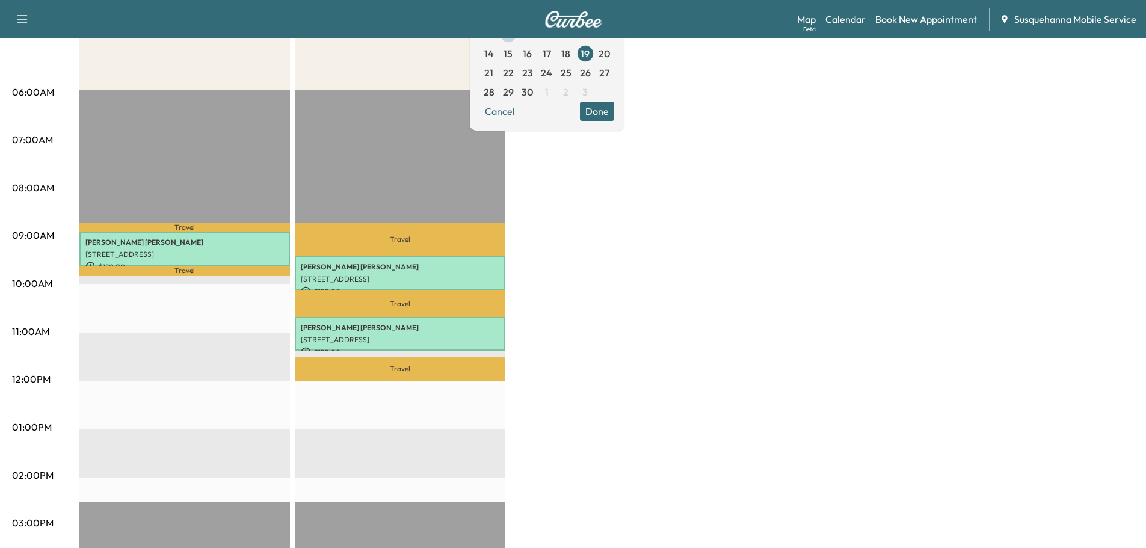
scroll to position [64, 0]
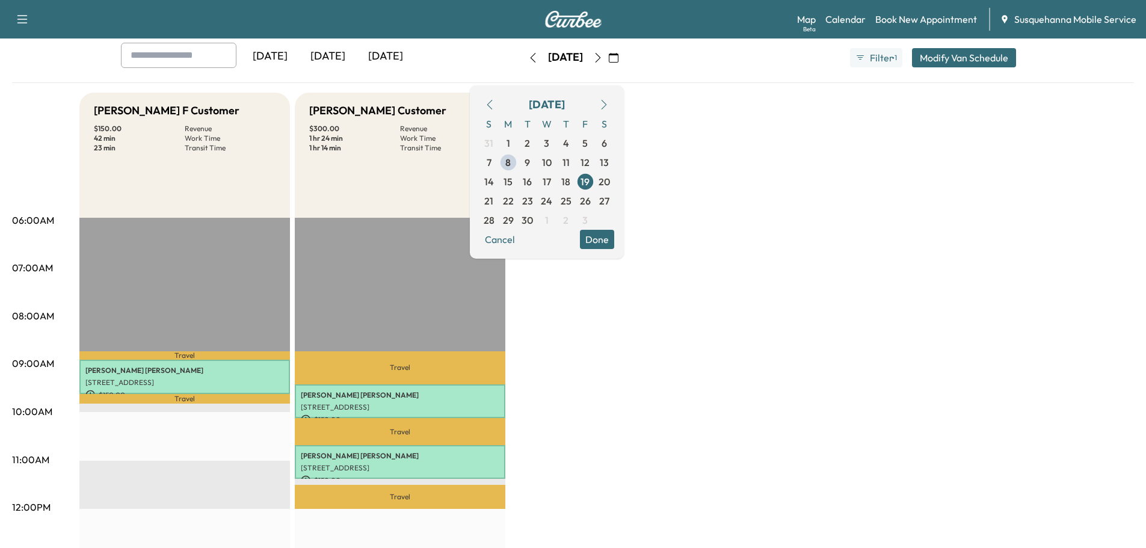
click at [614, 240] on button "Done" at bounding box center [597, 239] width 34 height 19
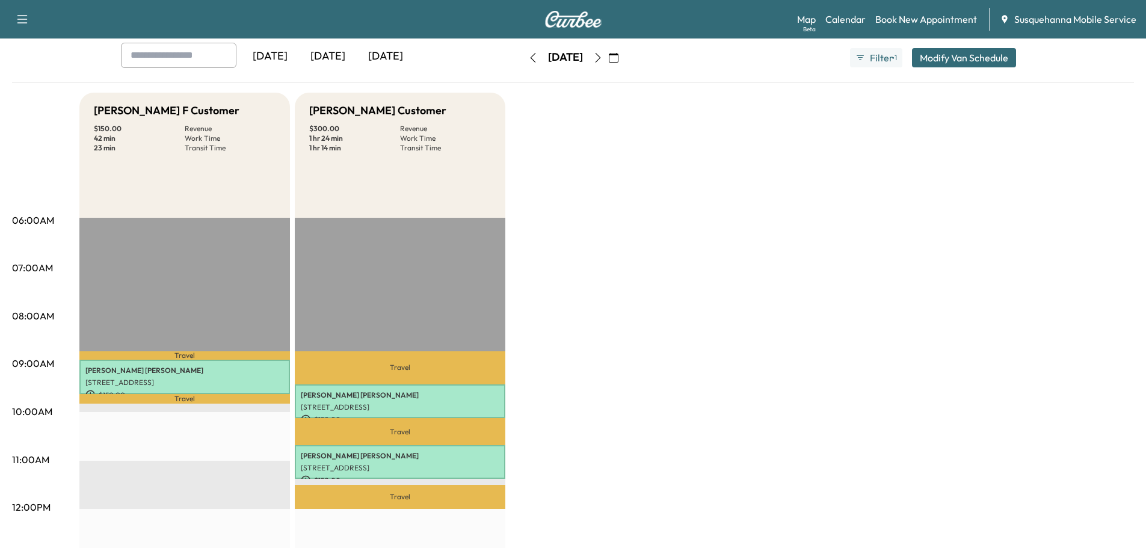
click at [624, 63] on button "button" at bounding box center [613, 57] width 20 height 19
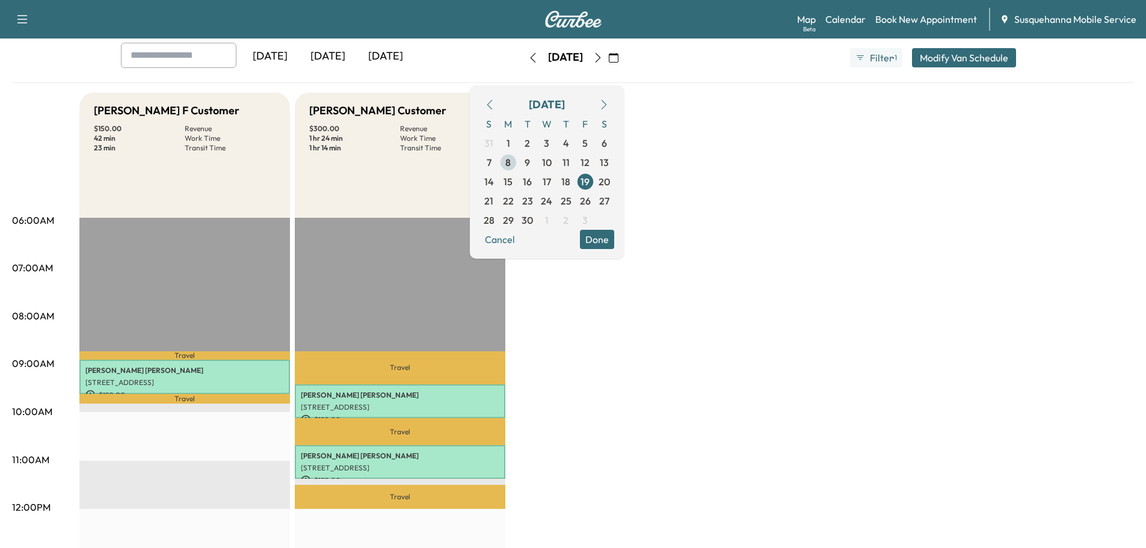
click at [511, 167] on span "8" at bounding box center [507, 162] width 5 height 14
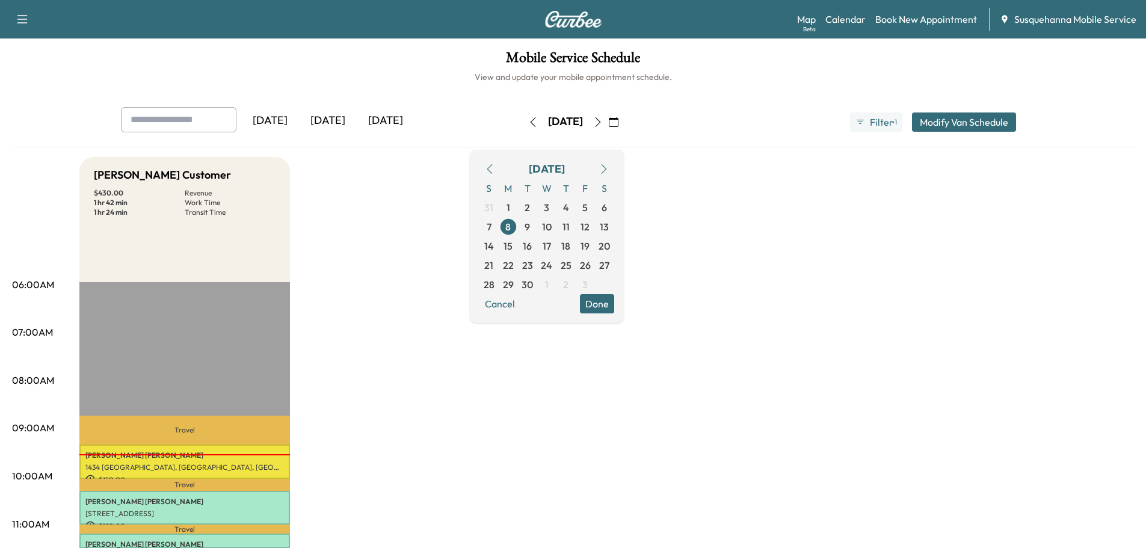
drag, startPoint x: 632, startPoint y: 300, endPoint x: 389, endPoint y: 332, distance: 244.6
click at [614, 300] on button "Done" at bounding box center [597, 303] width 34 height 19
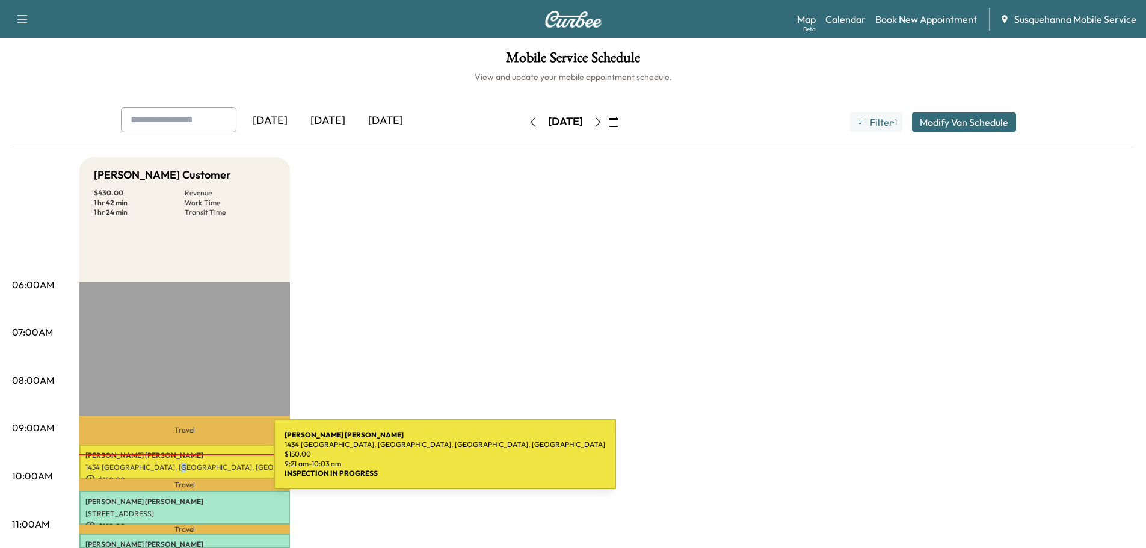
click at [183, 463] on p "1434 [GEOGRAPHIC_DATA], [GEOGRAPHIC_DATA], [GEOGRAPHIC_DATA], [GEOGRAPHIC_DATA]" at bounding box center [184, 468] width 198 height 10
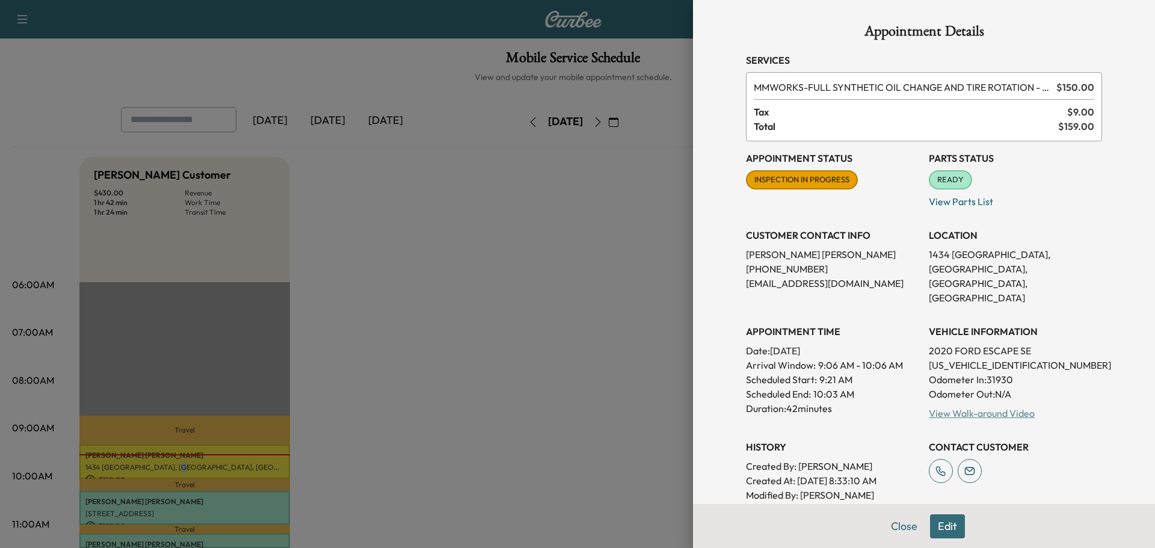
click at [931, 407] on link "View Walk-around Video" at bounding box center [982, 413] width 106 height 12
click at [894, 535] on button "Close" at bounding box center [904, 526] width 42 height 24
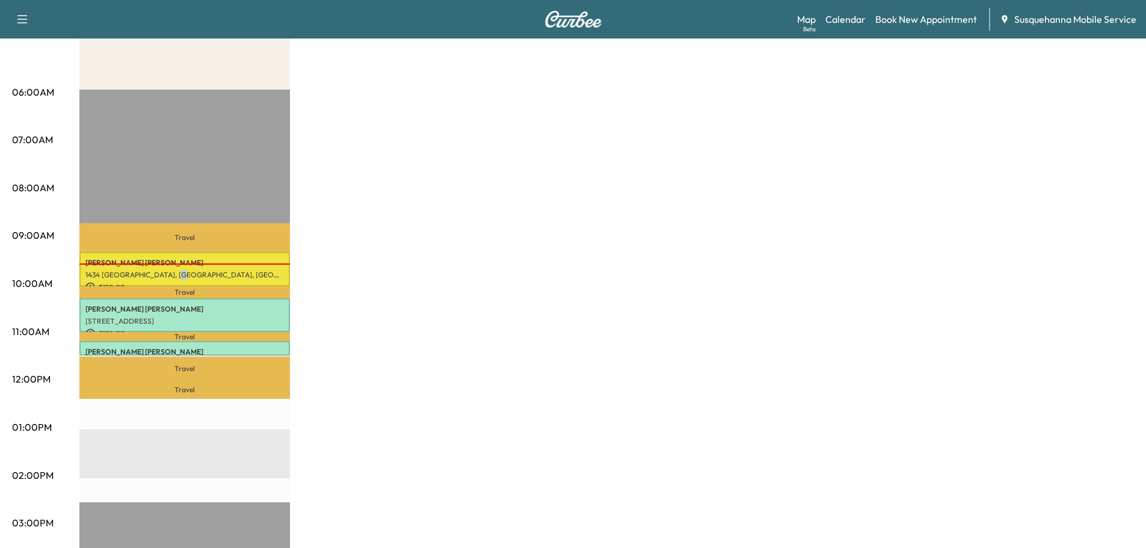
scroll to position [64, 0]
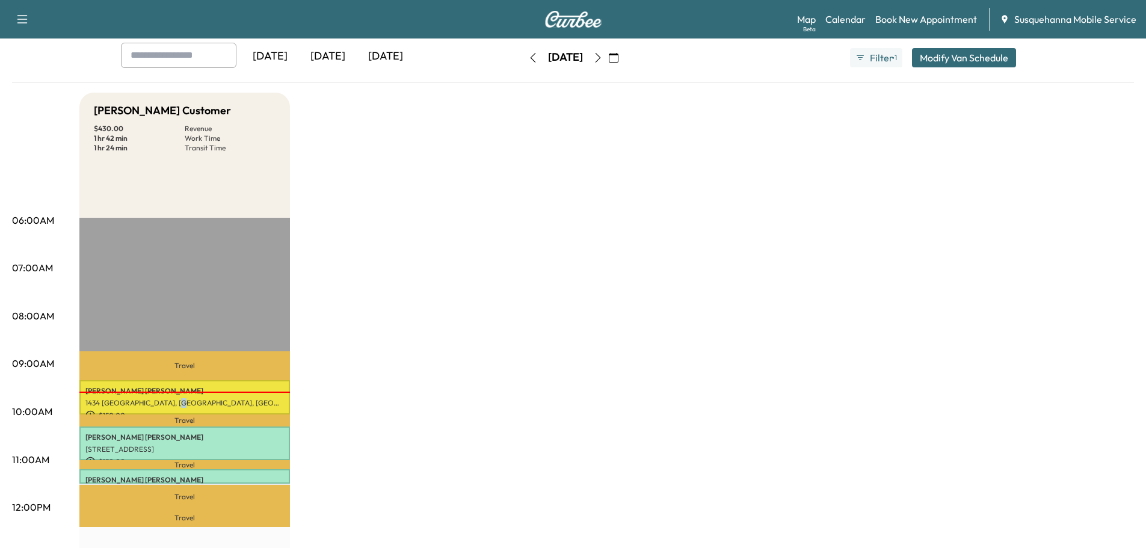
click at [603, 56] on icon "button" at bounding box center [598, 58] width 10 height 10
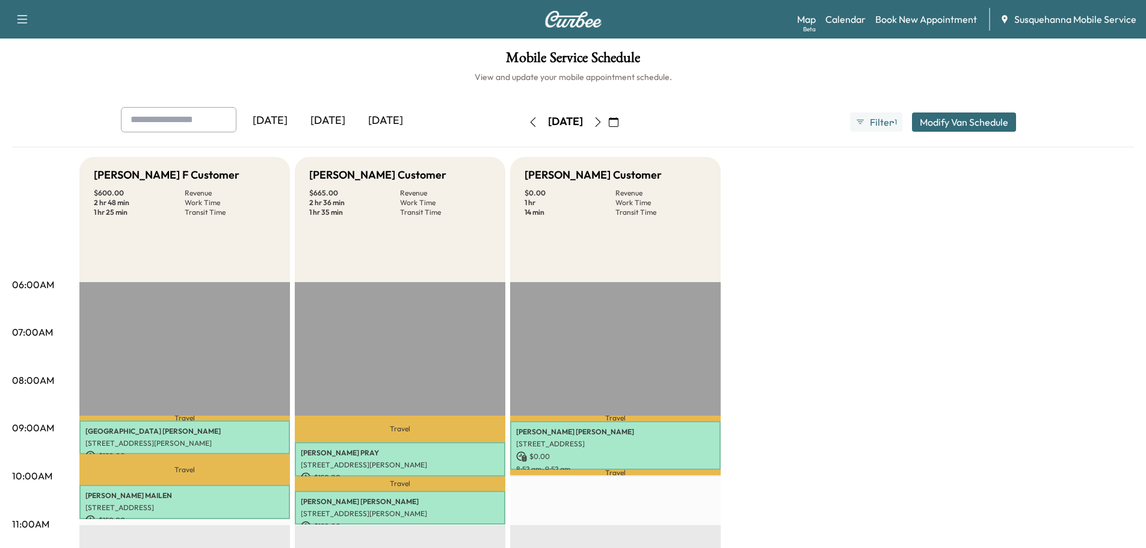
click at [523, 120] on button "button" at bounding box center [533, 121] width 20 height 19
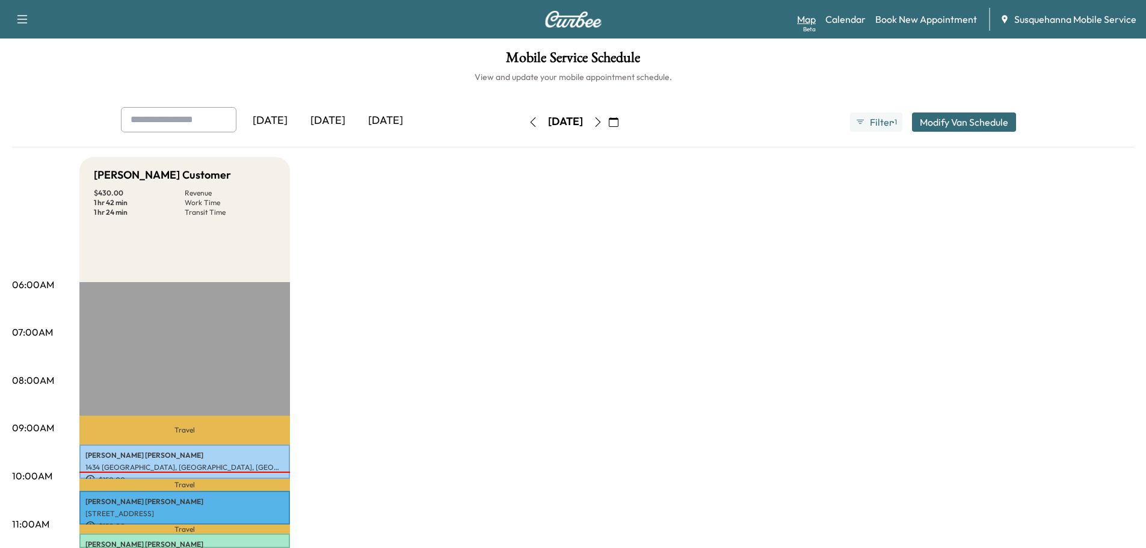
click at [812, 20] on link "Map Beta" at bounding box center [806, 19] width 19 height 14
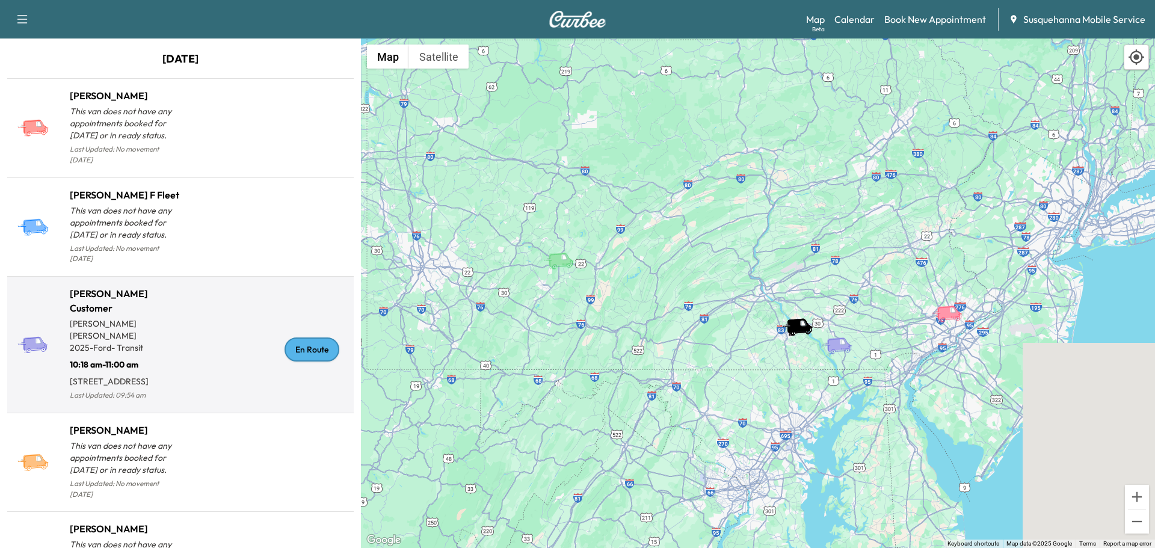
click at [310, 349] on div "En Route" at bounding box center [312, 349] width 55 height 24
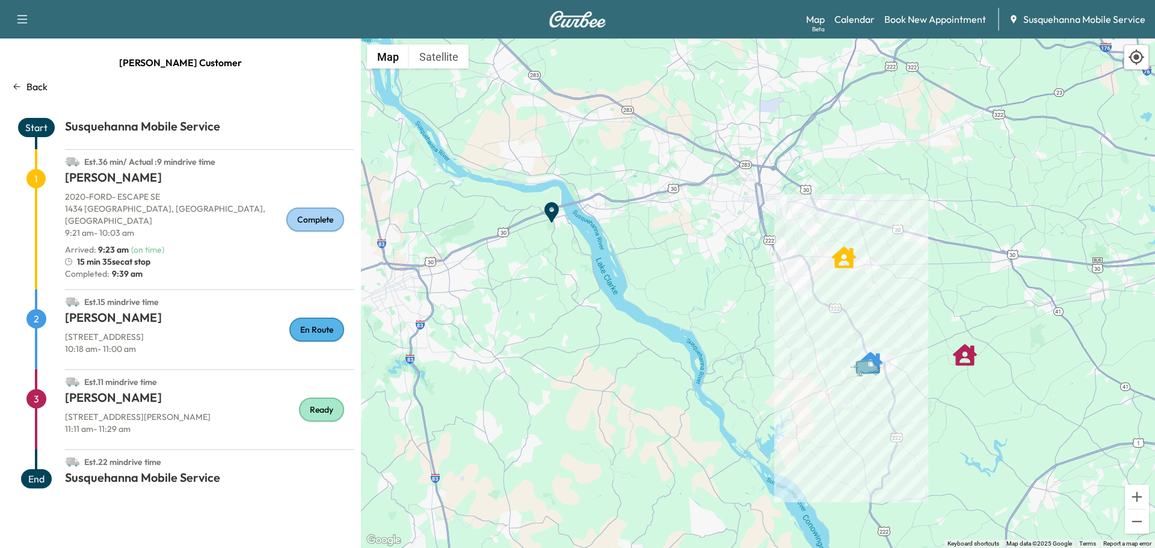
click at [871, 9] on div "Map Beta Calendar Book New Appointment Susquehanna Mobile Service" at bounding box center [975, 19] width 339 height 23
click at [862, 18] on link "Calendar" at bounding box center [854, 19] width 40 height 14
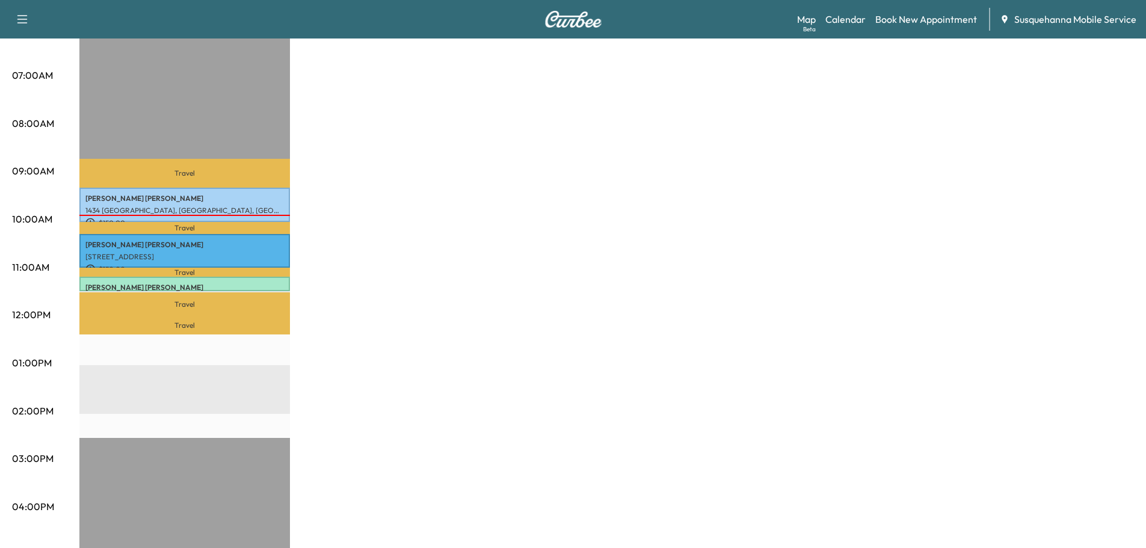
scroll to position [192, 0]
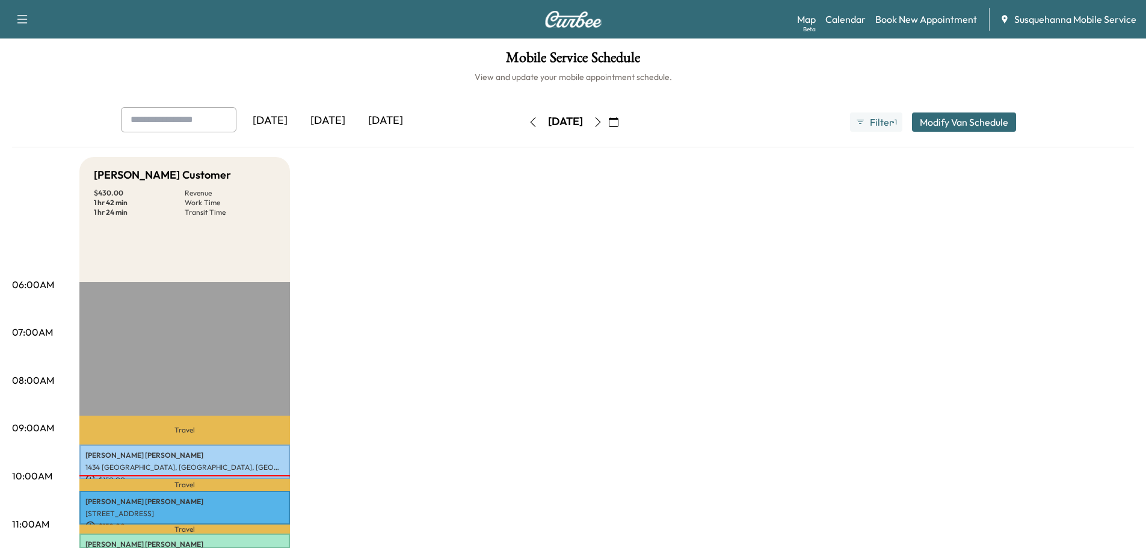
scroll to position [128, 0]
click at [805, 14] on link "Map Beta" at bounding box center [806, 19] width 19 height 14
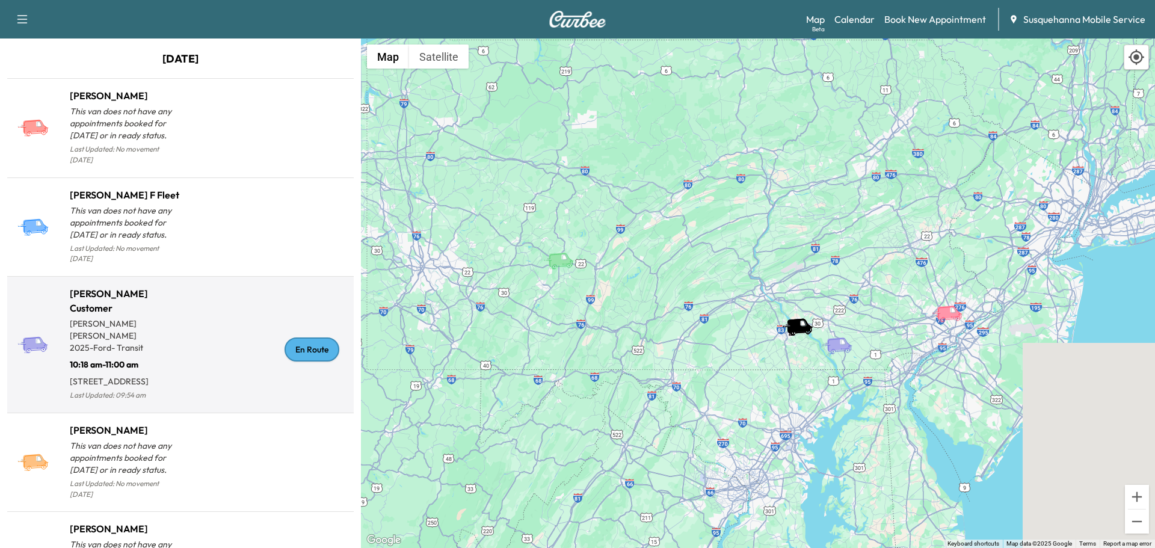
click at [321, 343] on div "En Route" at bounding box center [312, 349] width 55 height 24
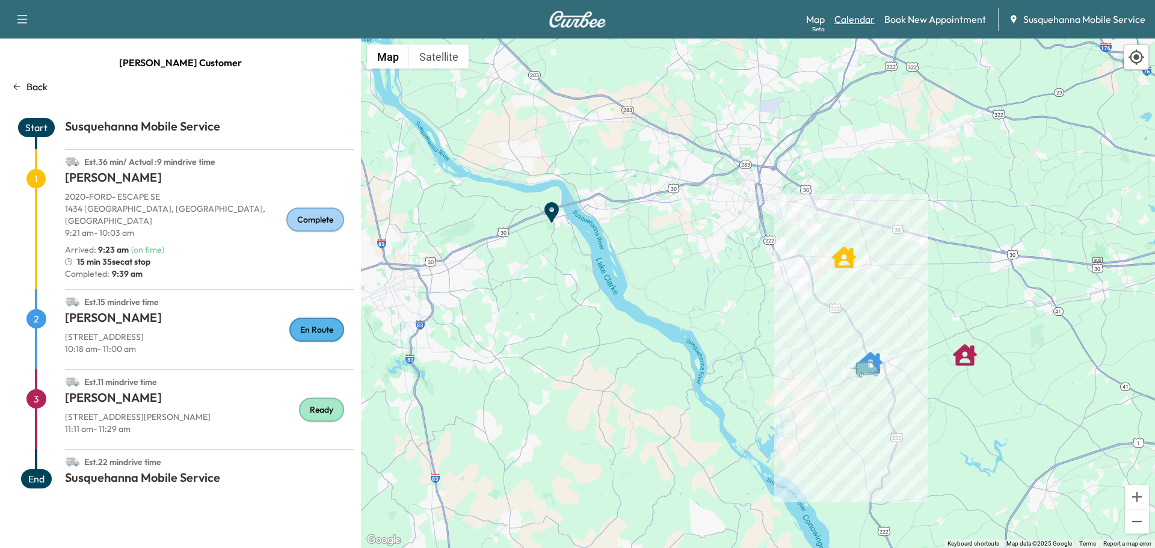
click at [859, 13] on link "Calendar" at bounding box center [854, 19] width 40 height 14
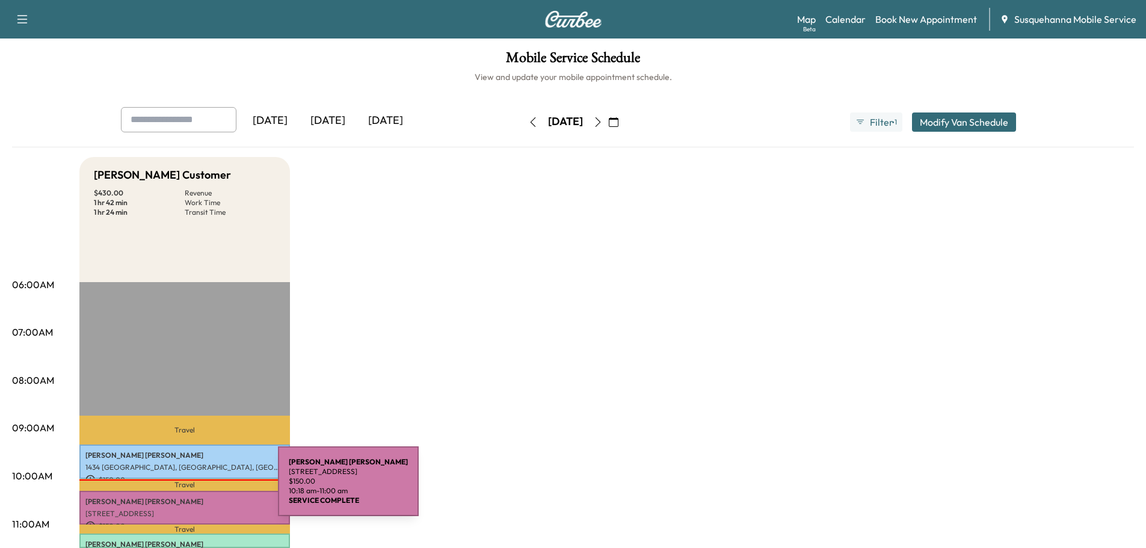
click at [187, 502] on p "JUSTIN SHEARER" at bounding box center [184, 502] width 198 height 10
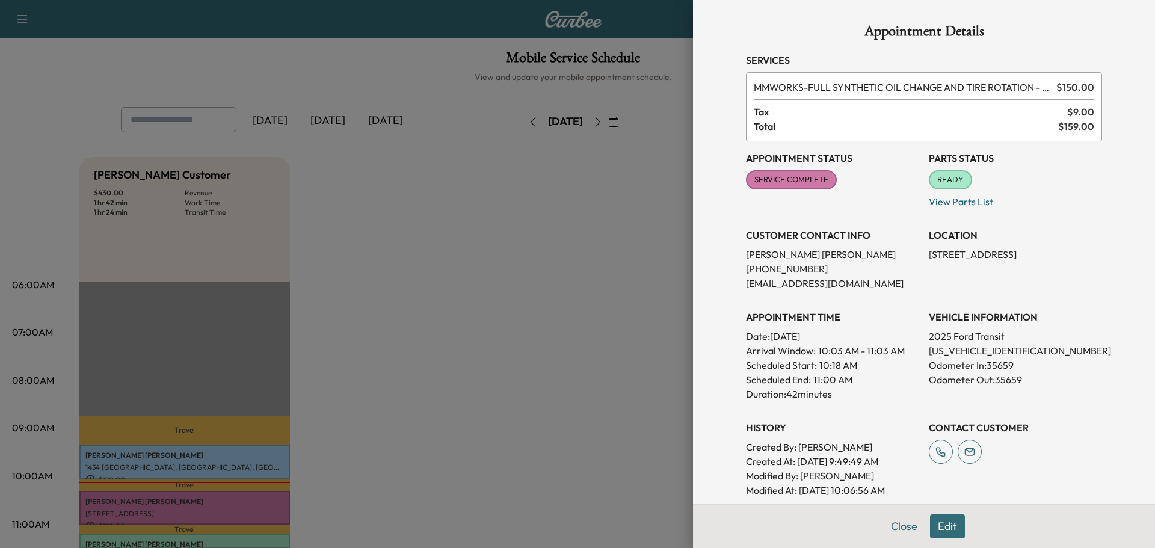
click at [889, 534] on button "Close" at bounding box center [904, 526] width 42 height 24
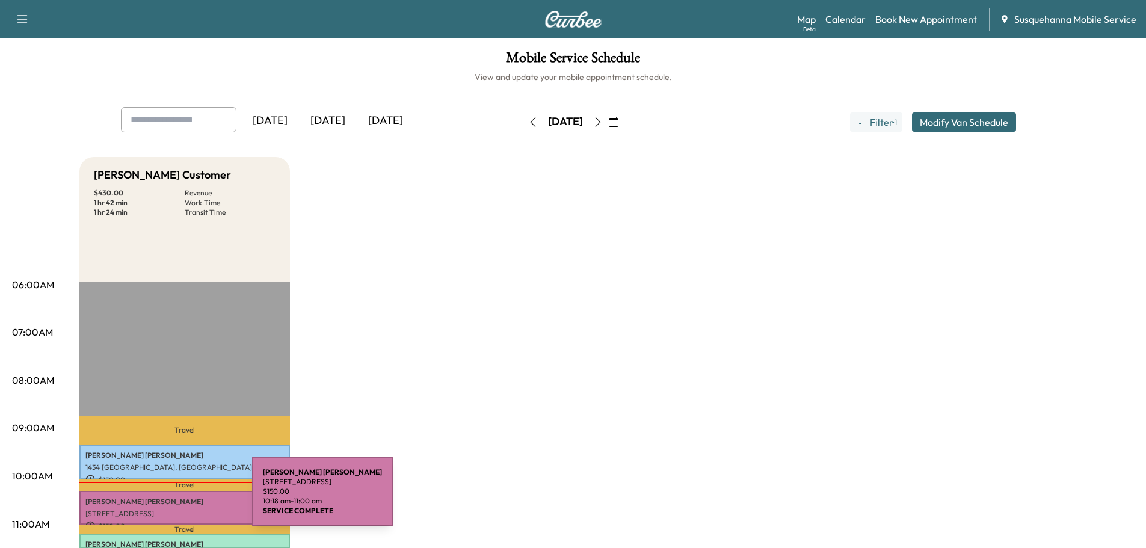
click at [162, 499] on p "JUSTIN SHEARER" at bounding box center [184, 502] width 198 height 10
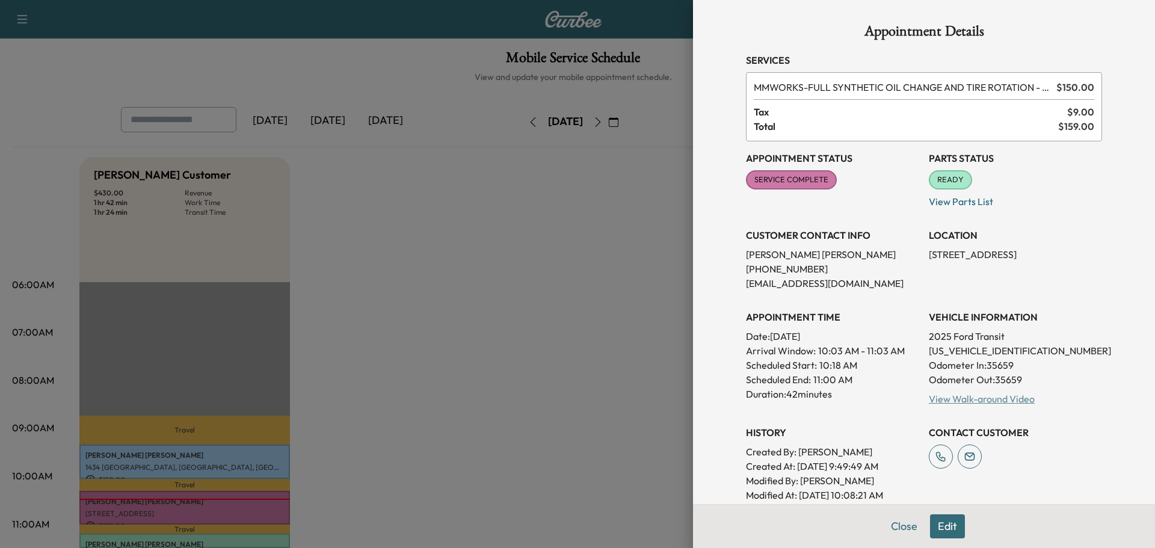
click at [959, 401] on link "View Walk-around Video" at bounding box center [982, 399] width 106 height 12
click at [894, 522] on button "Close" at bounding box center [904, 526] width 42 height 24
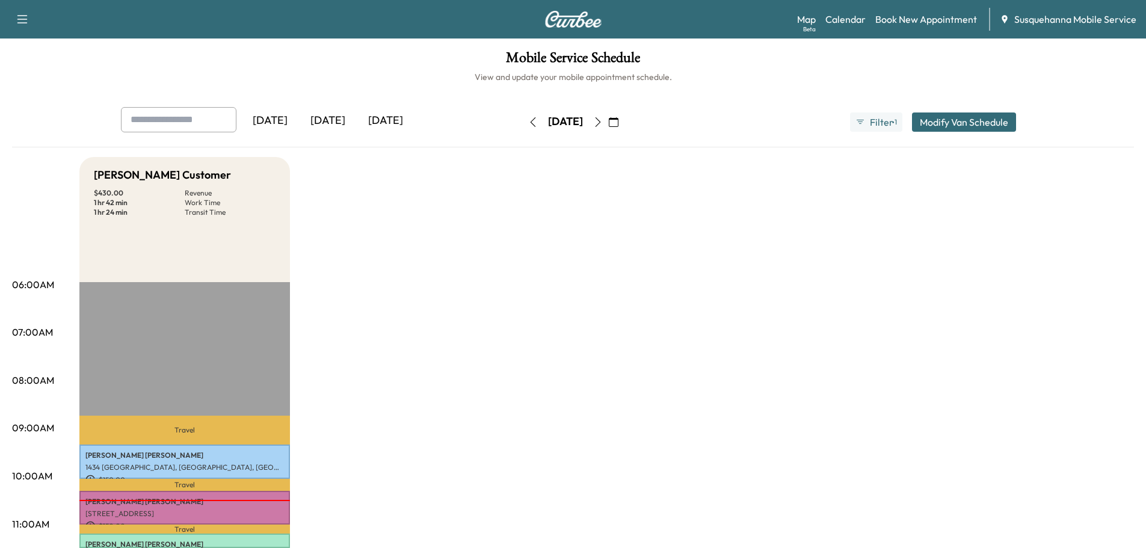
click at [603, 120] on icon "button" at bounding box center [598, 122] width 10 height 10
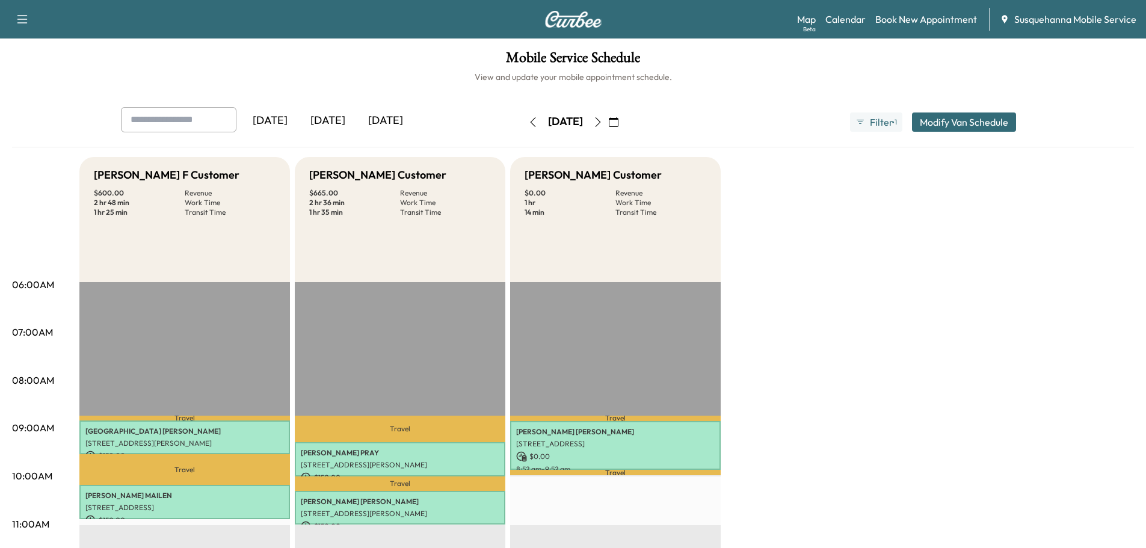
click at [603, 120] on icon "button" at bounding box center [598, 122] width 10 height 10
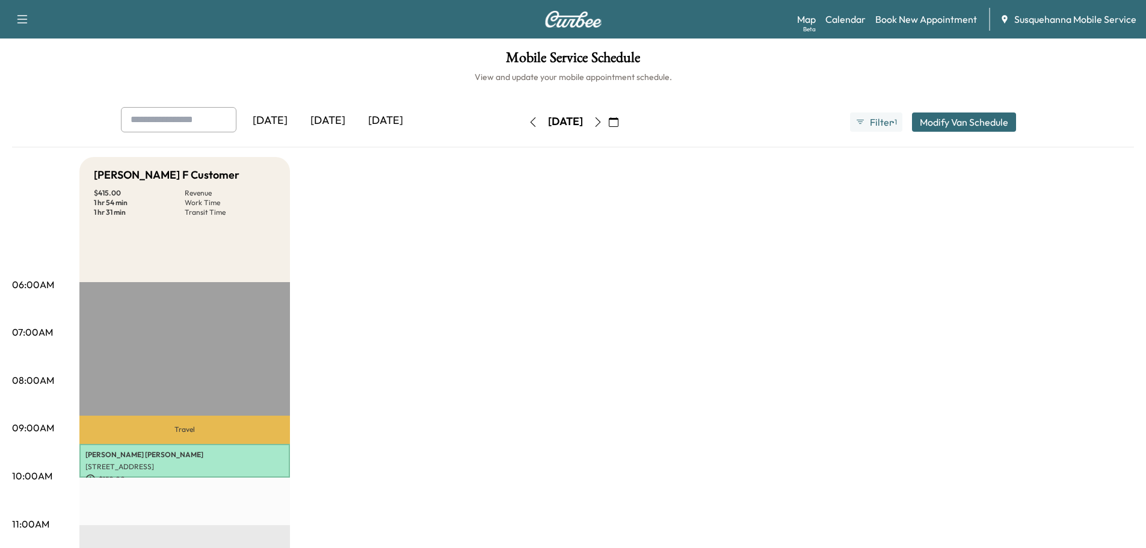
click at [523, 121] on button "button" at bounding box center [533, 121] width 20 height 19
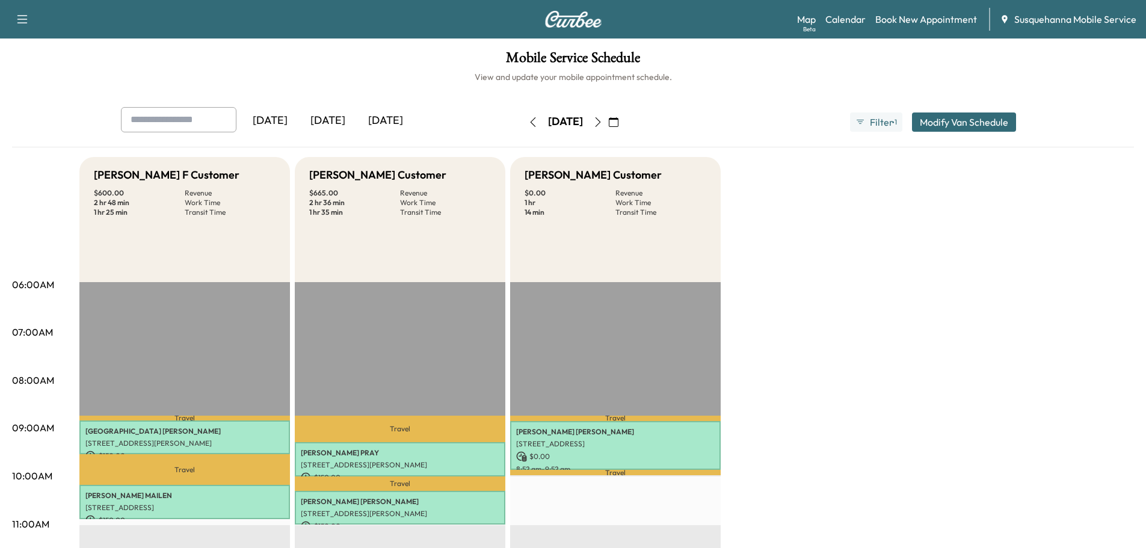
click at [528, 121] on icon "button" at bounding box center [533, 122] width 10 height 10
